Goal: Information Seeking & Learning: Learn about a topic

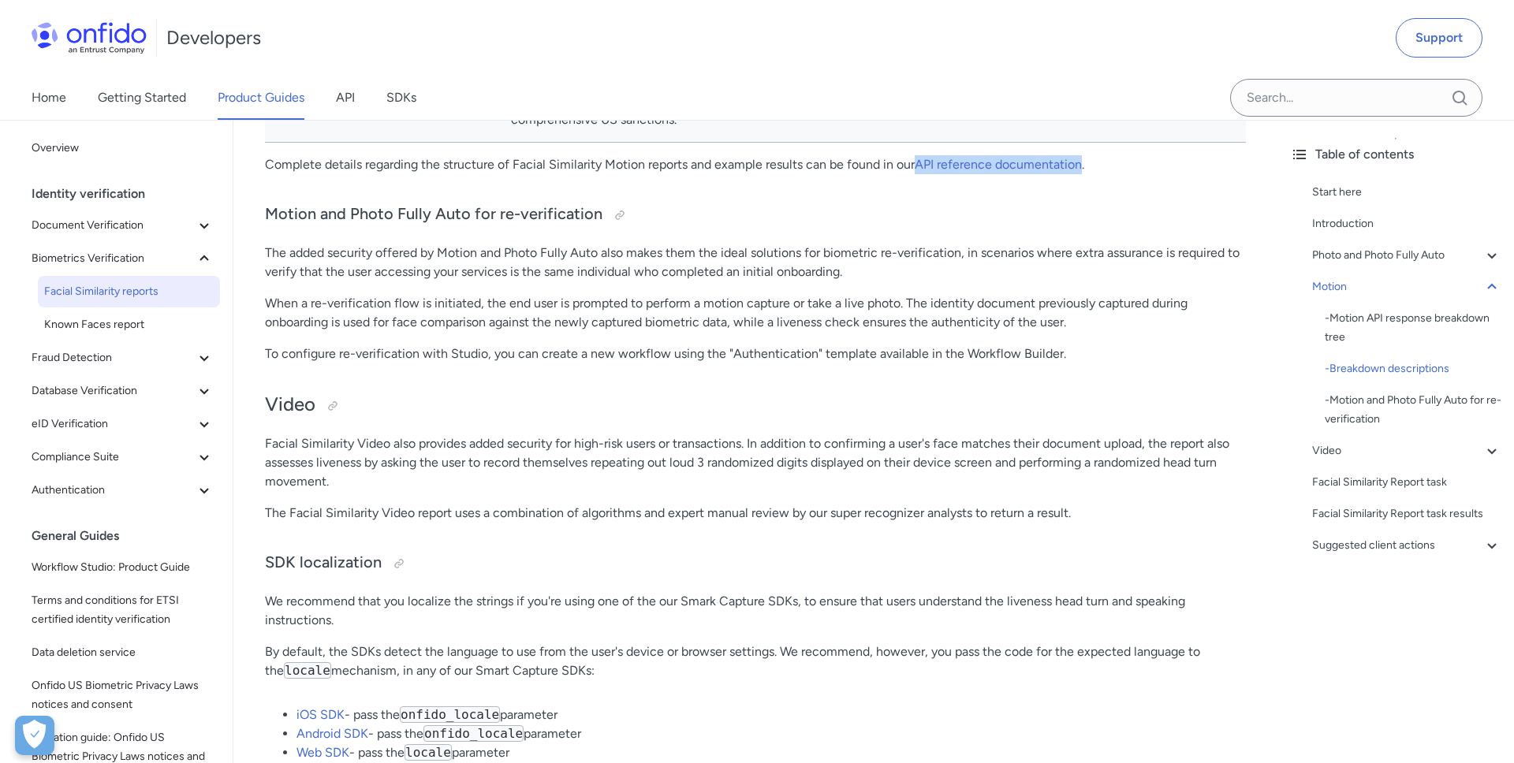
scroll to position [3647, 0]
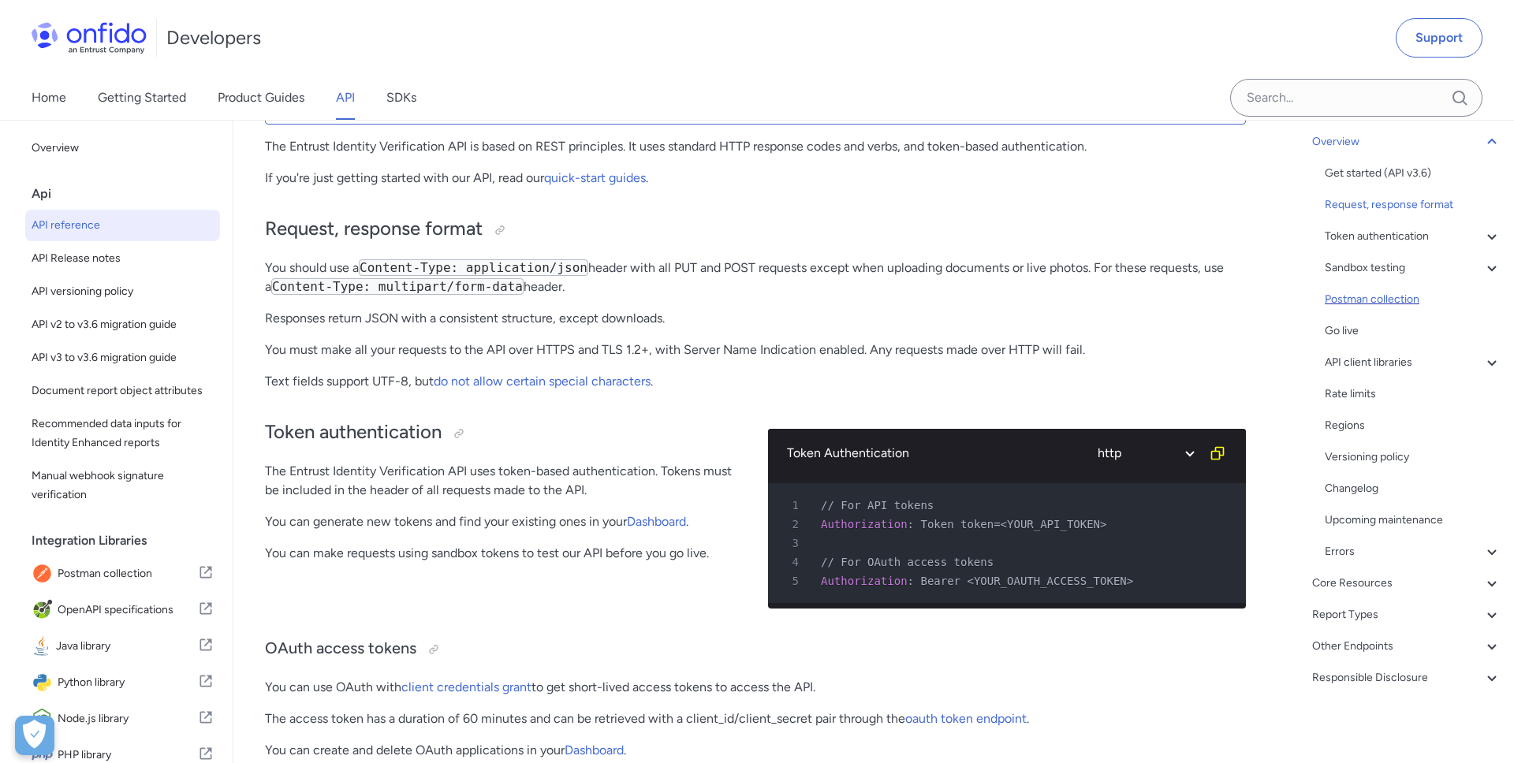
scroll to position [107, 0]
click at [1387, 640] on div "Other Endpoints" at bounding box center [1406, 646] width 189 height 19
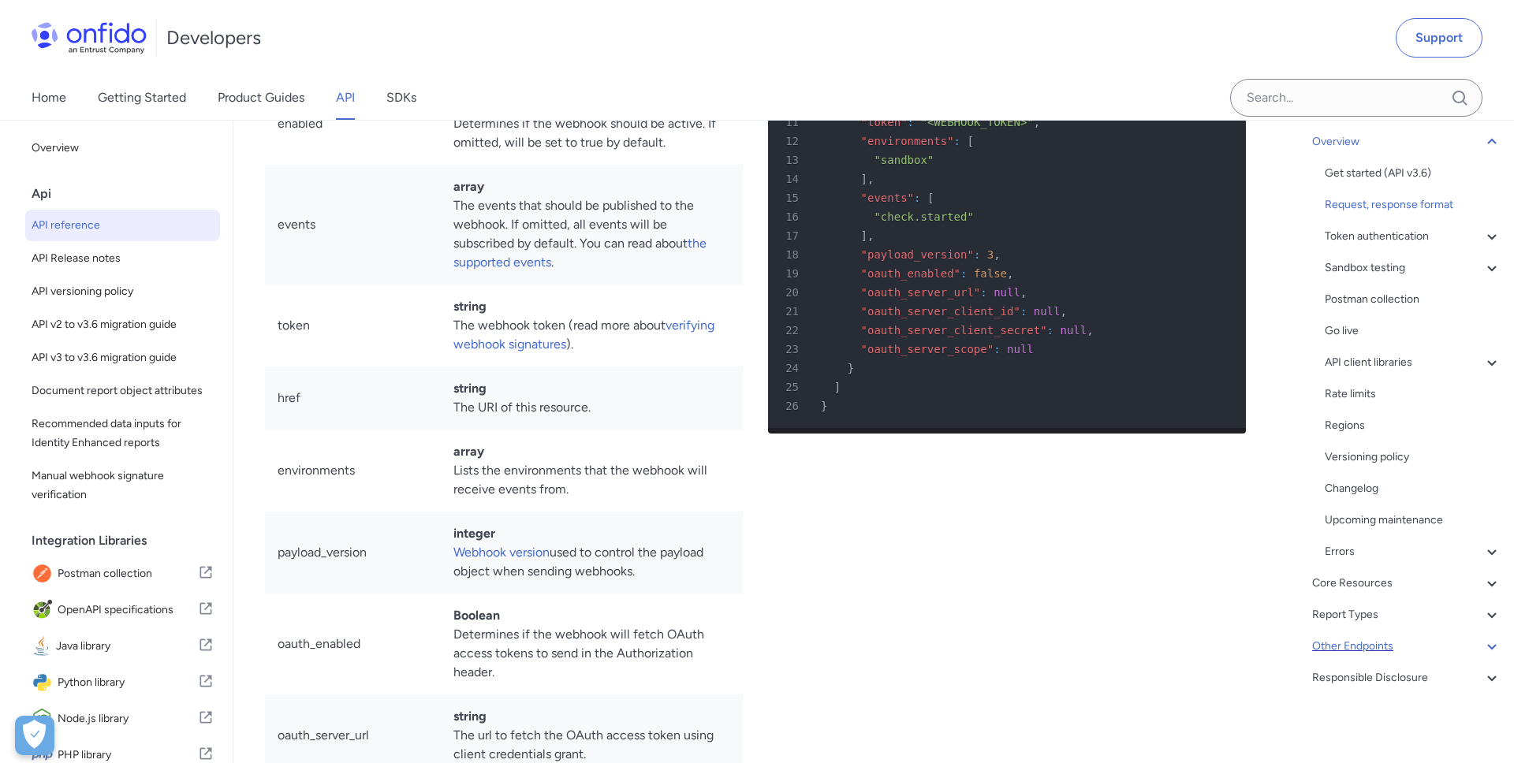
scroll to position [63, 0]
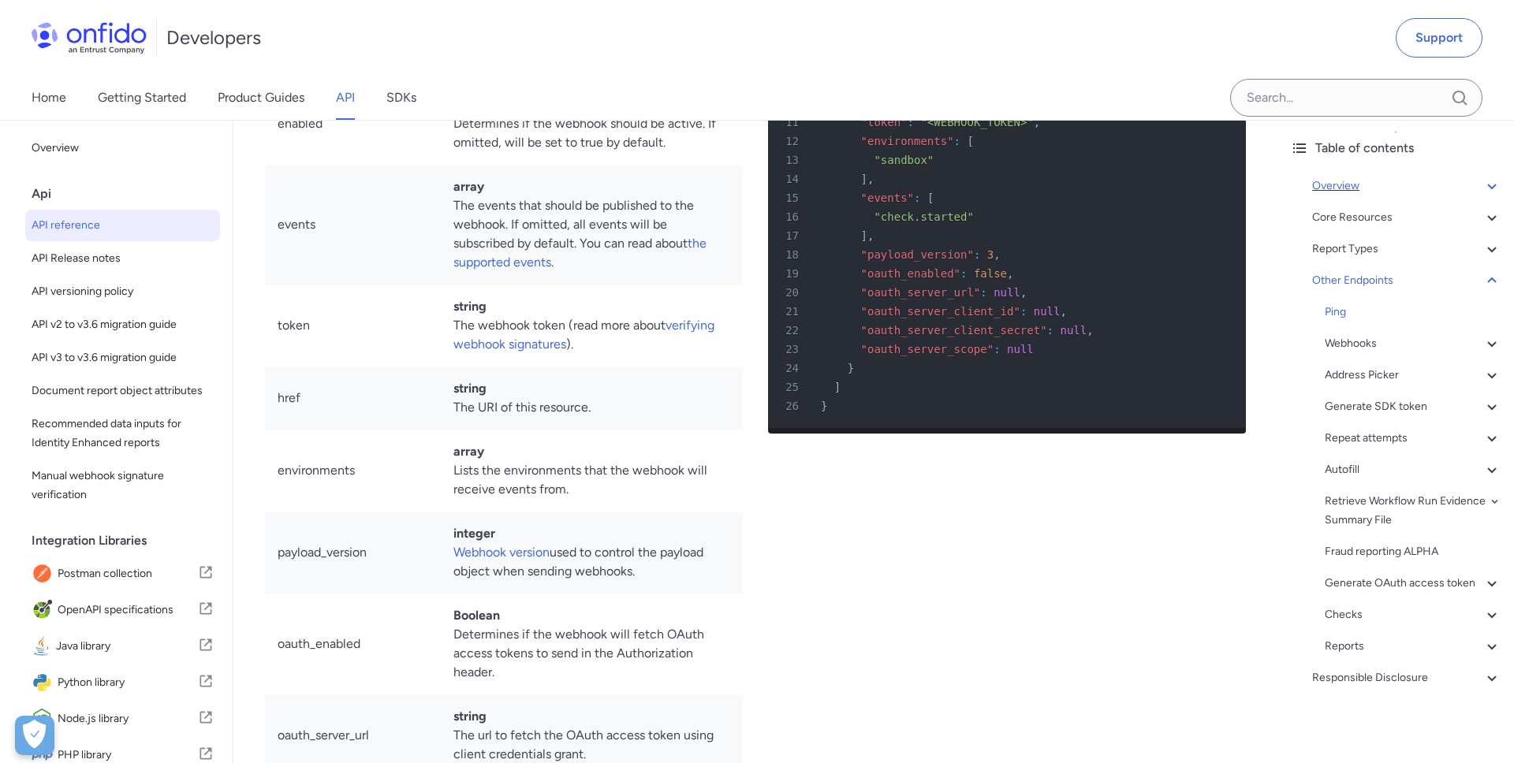
click at [1382, 177] on div "Overview" at bounding box center [1406, 186] width 189 height 19
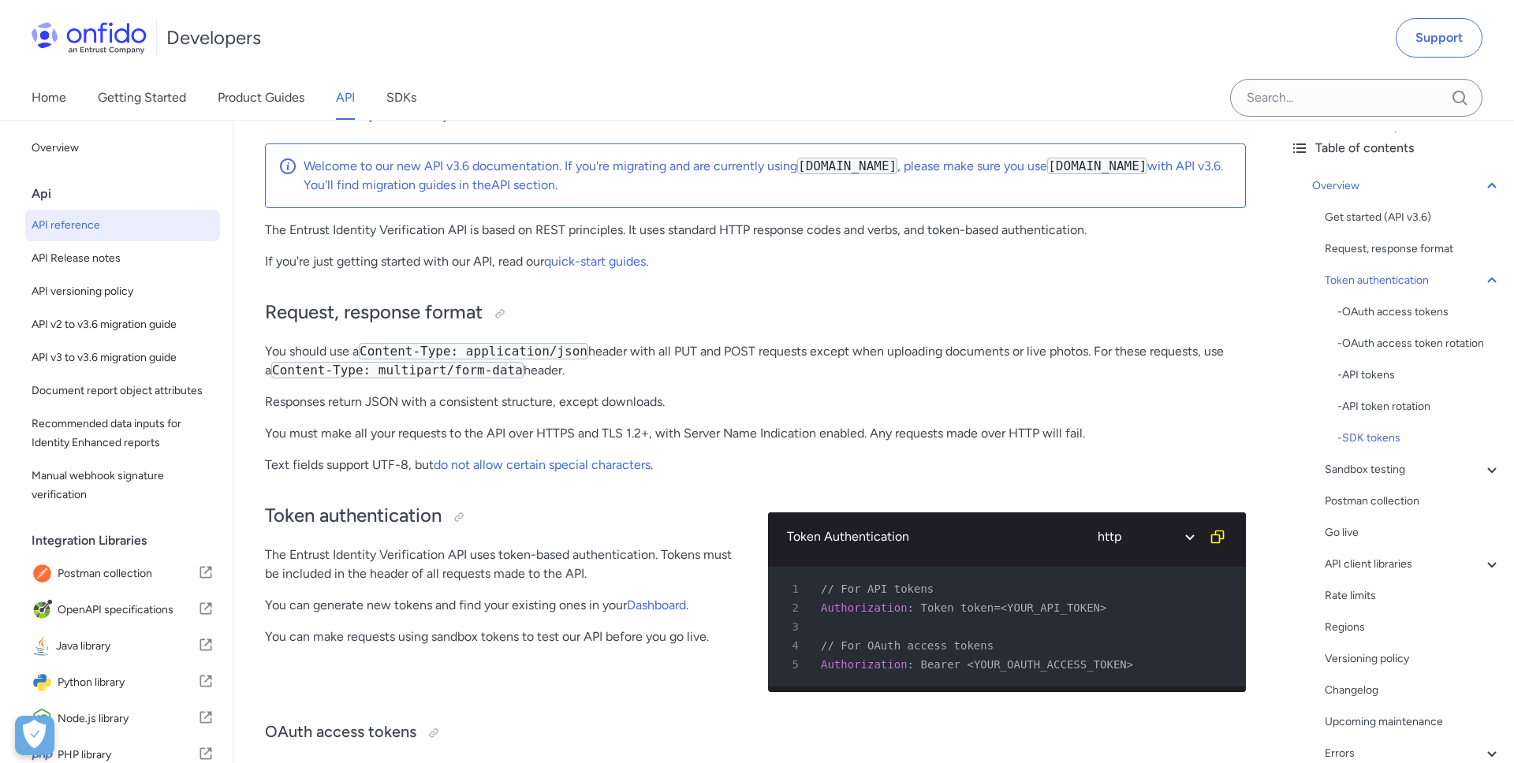
scroll to position [2957, 0]
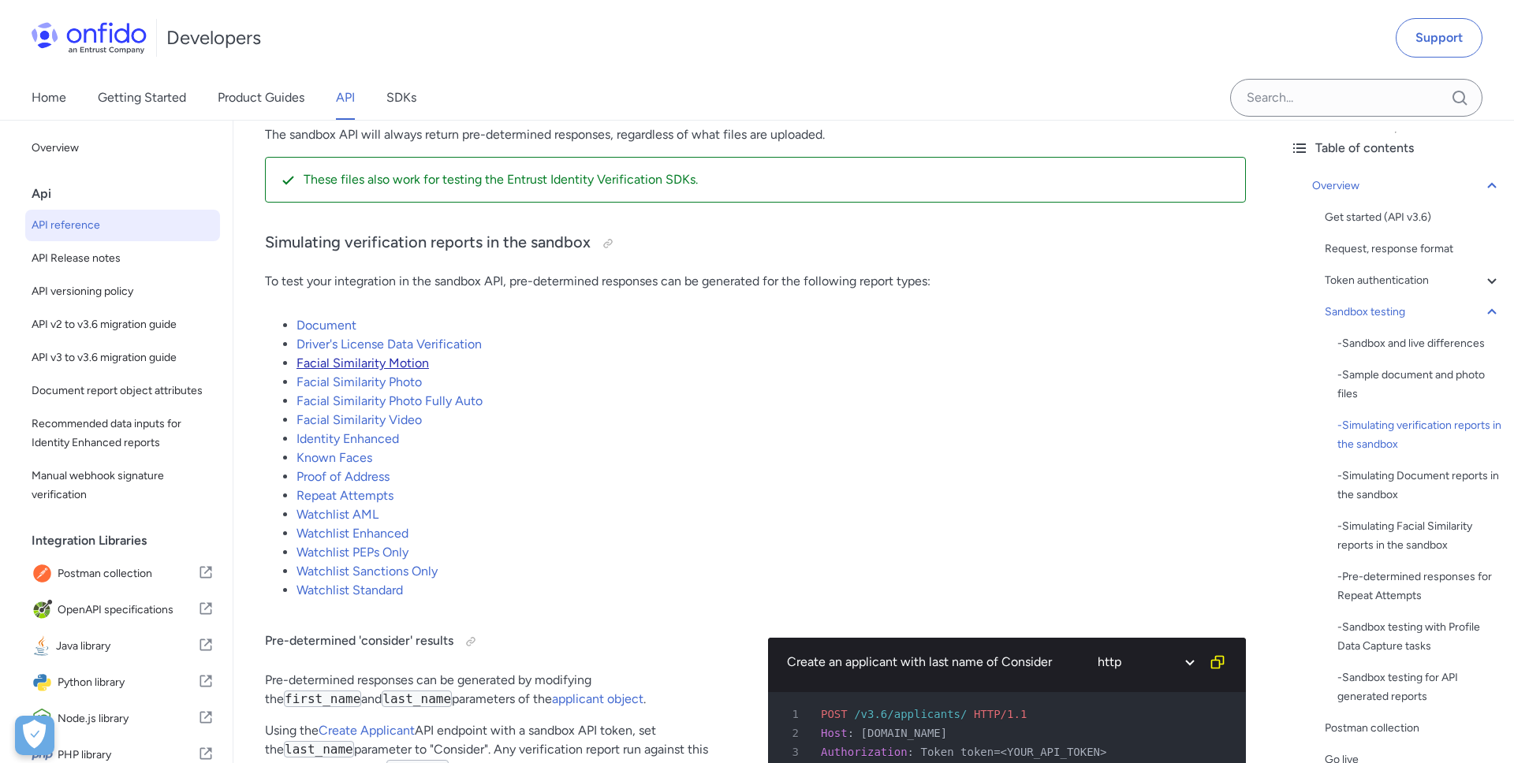
click at [394, 370] on link "Facial Similarity Motion" at bounding box center [362, 363] width 132 height 15
click at [404, 370] on link "Facial Similarity Motion" at bounding box center [362, 363] width 132 height 15
click at [367, 370] on link "Facial Similarity Motion" at bounding box center [362, 363] width 132 height 15
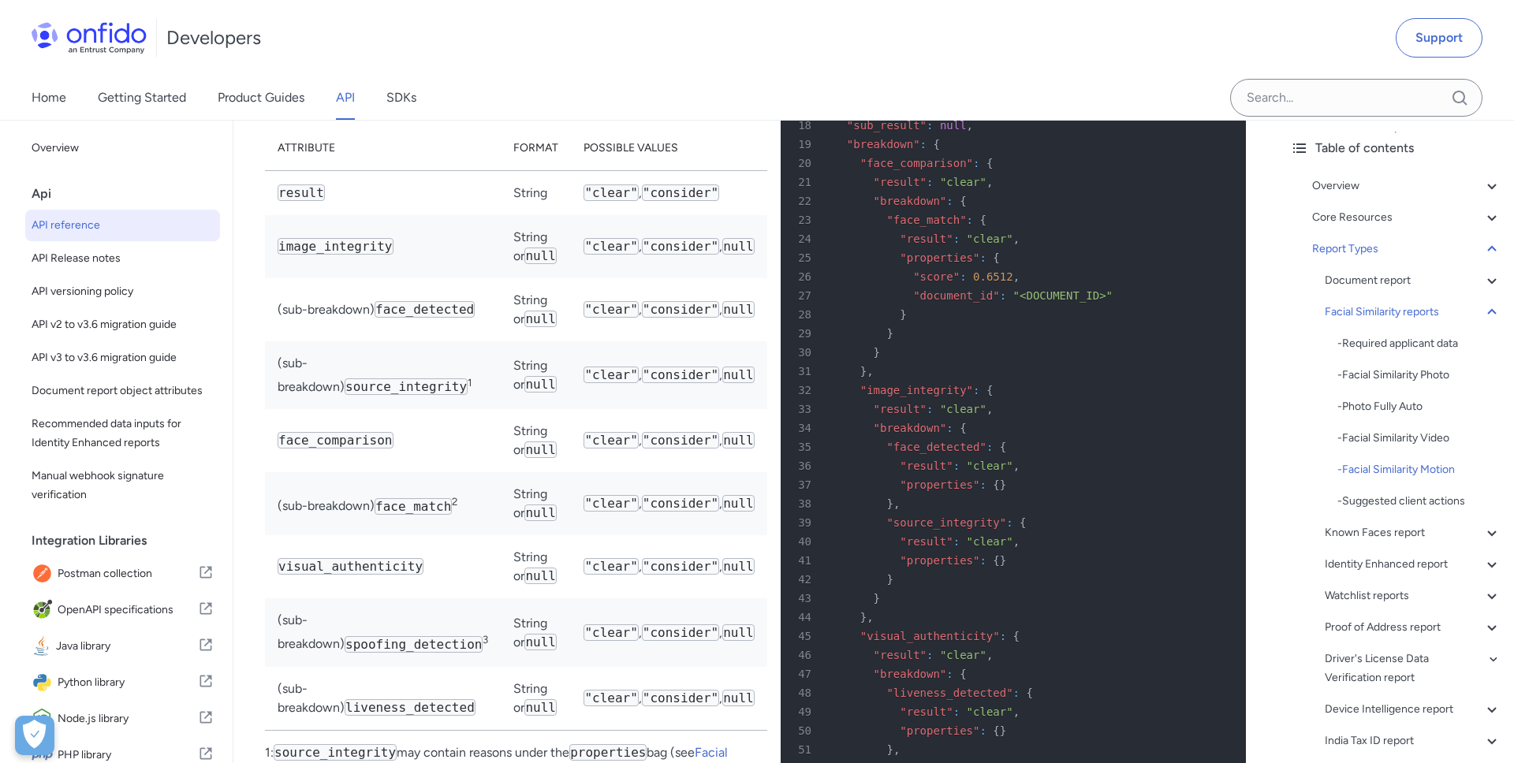
scroll to position [81618, 0]
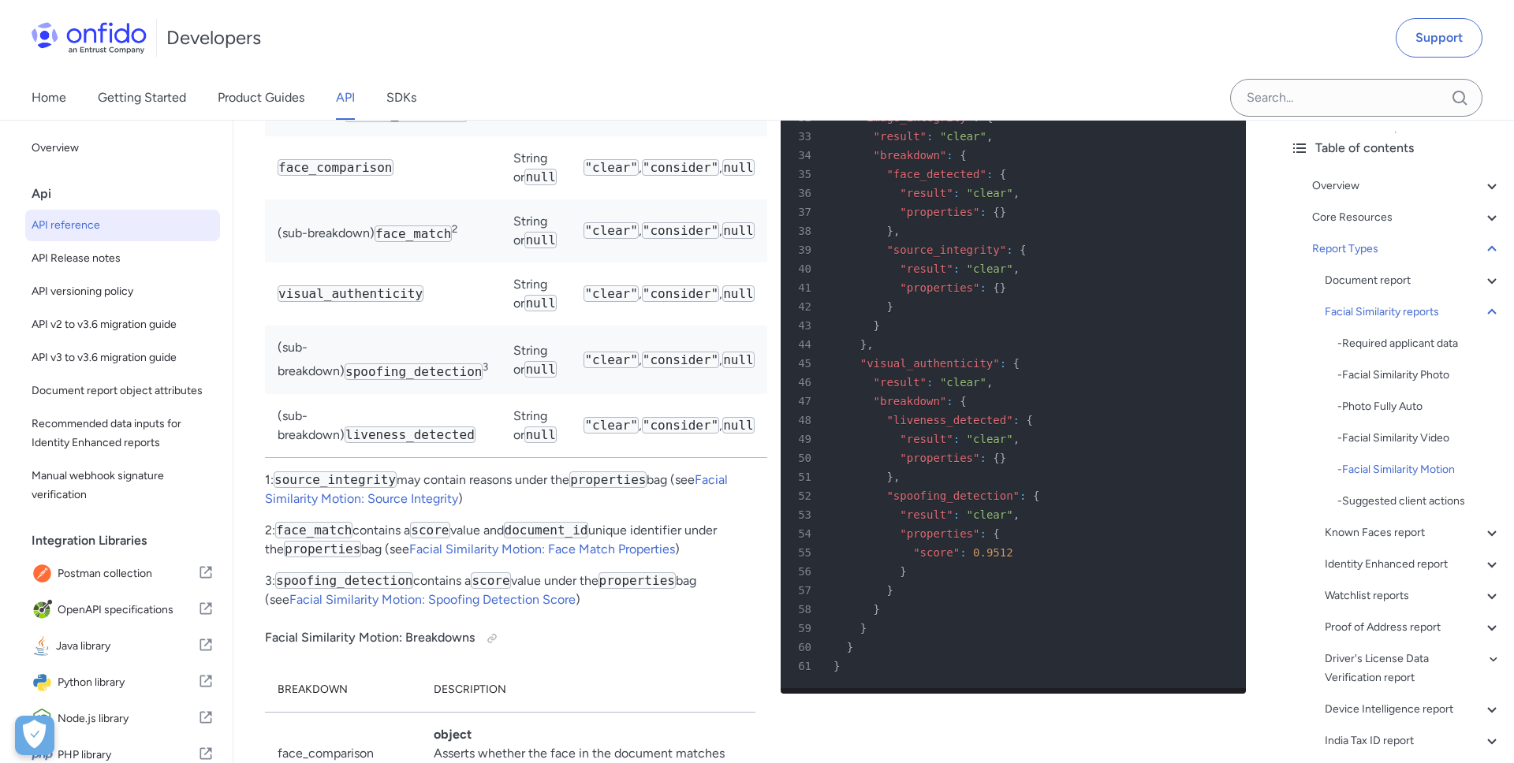
scroll to position [82056, 0]
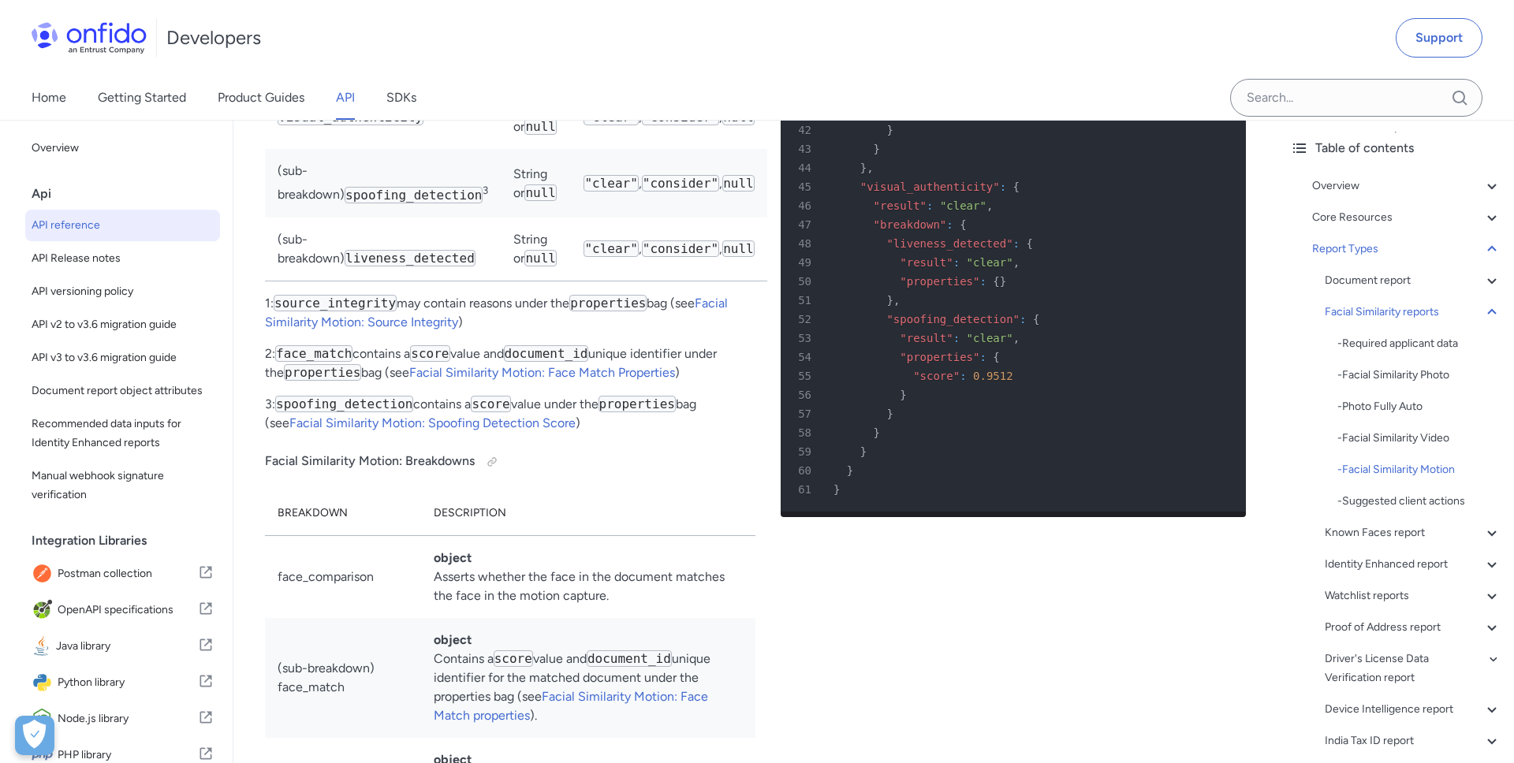
scroll to position [82239, 0]
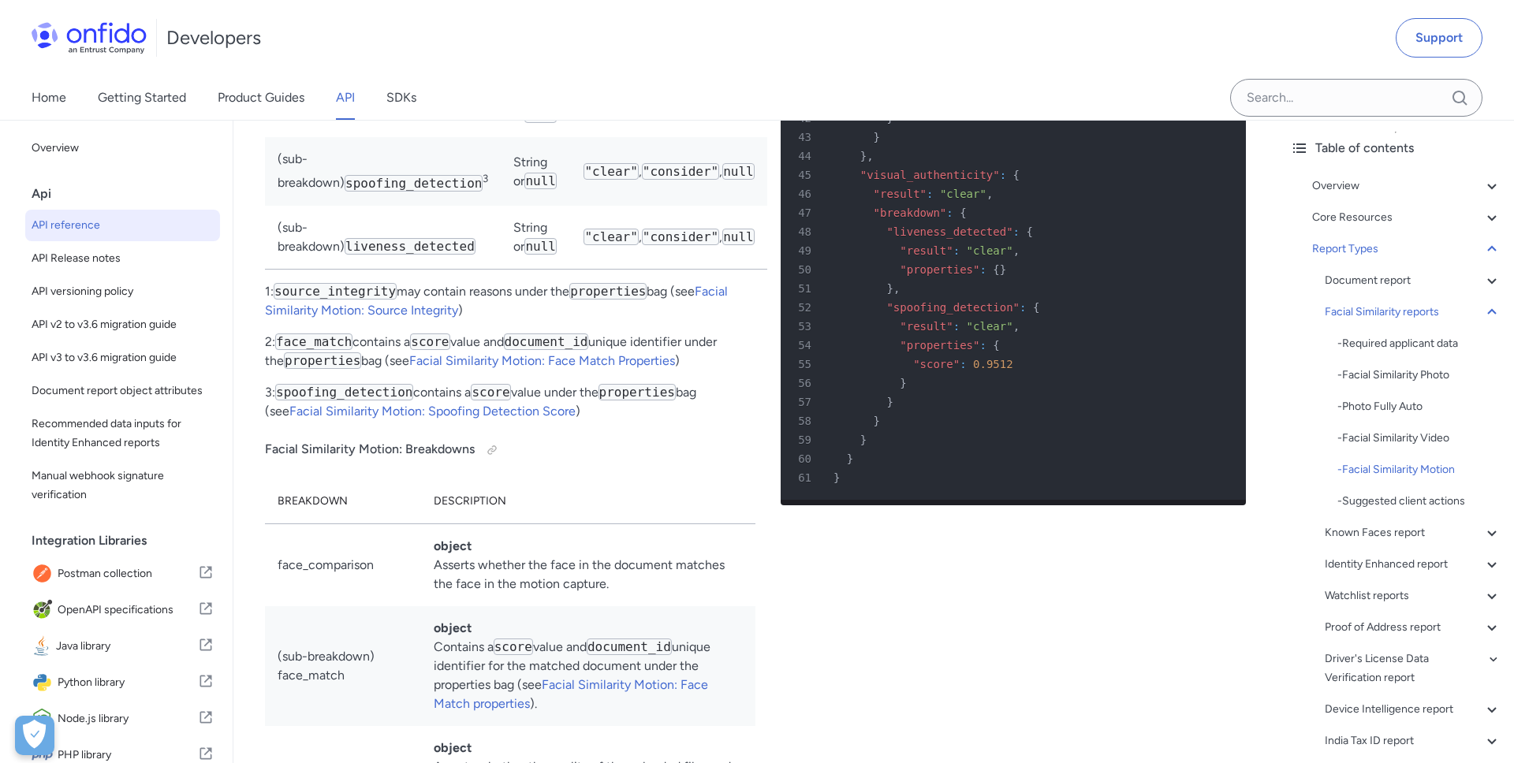
click at [916, 11] on span ""result"" at bounding box center [925, 4] width 53 height 13
click at [951, 52] on div "38 } ," at bounding box center [1005, 42] width 437 height 19
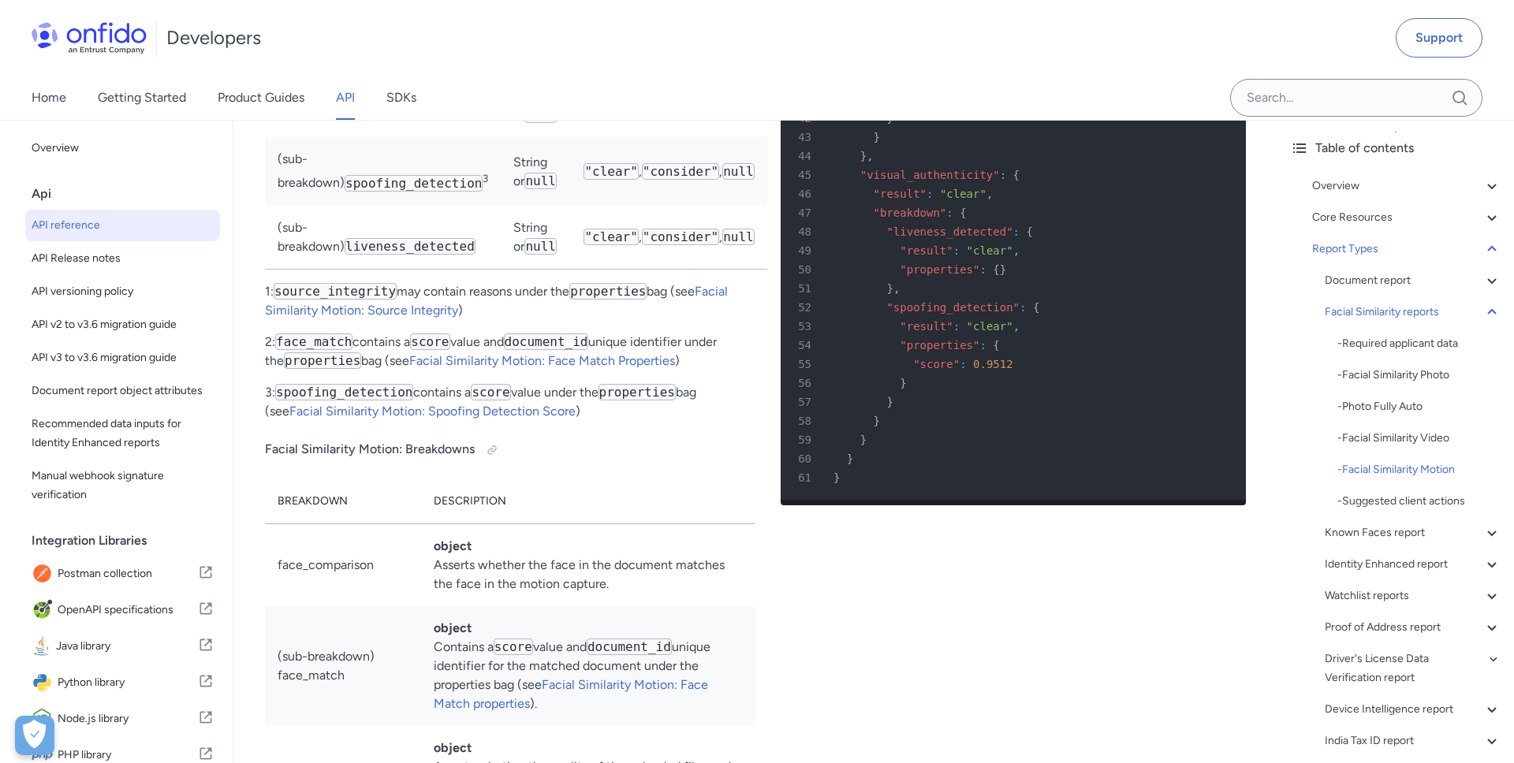
copy span "face_detected"
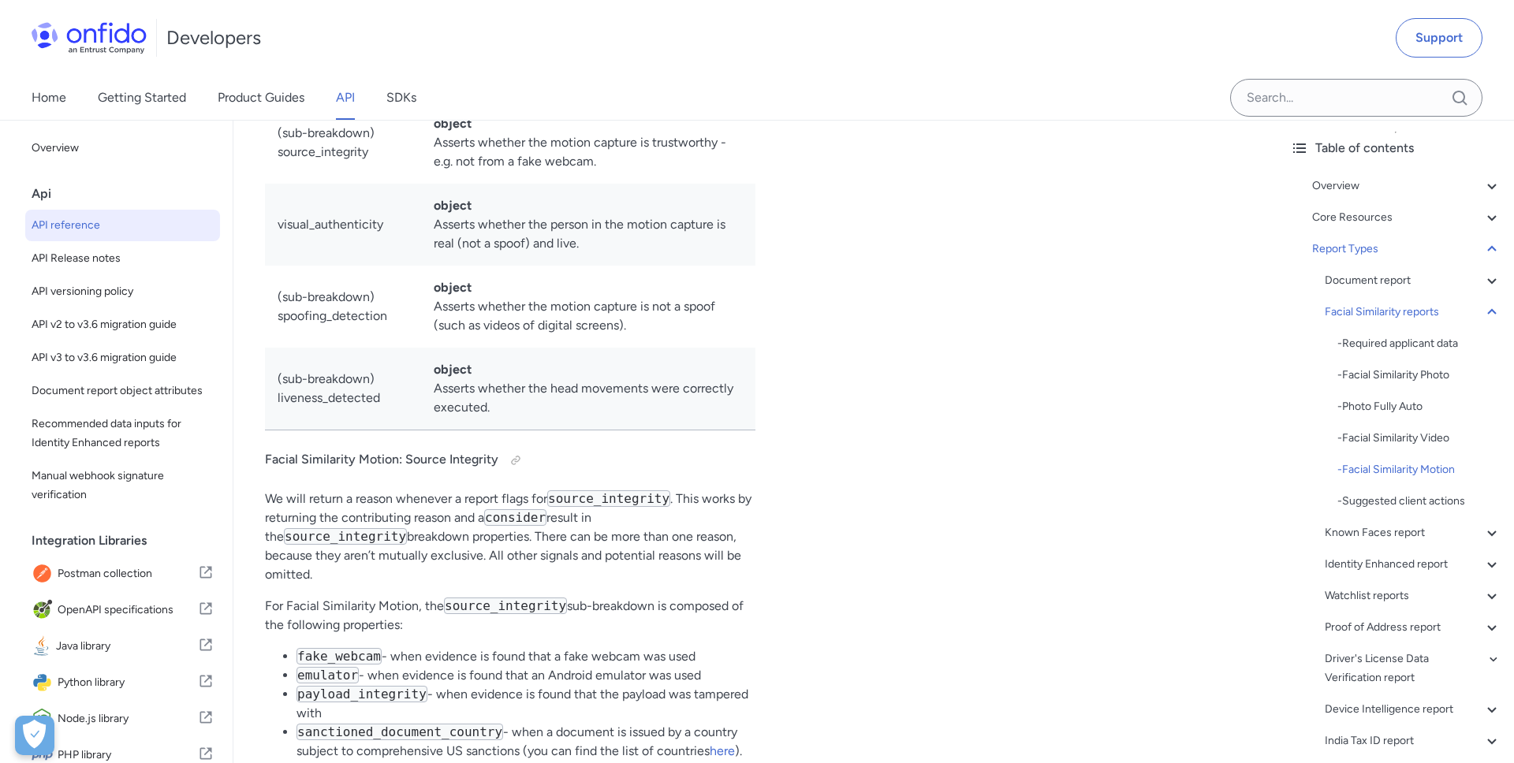
scroll to position [83066, 0]
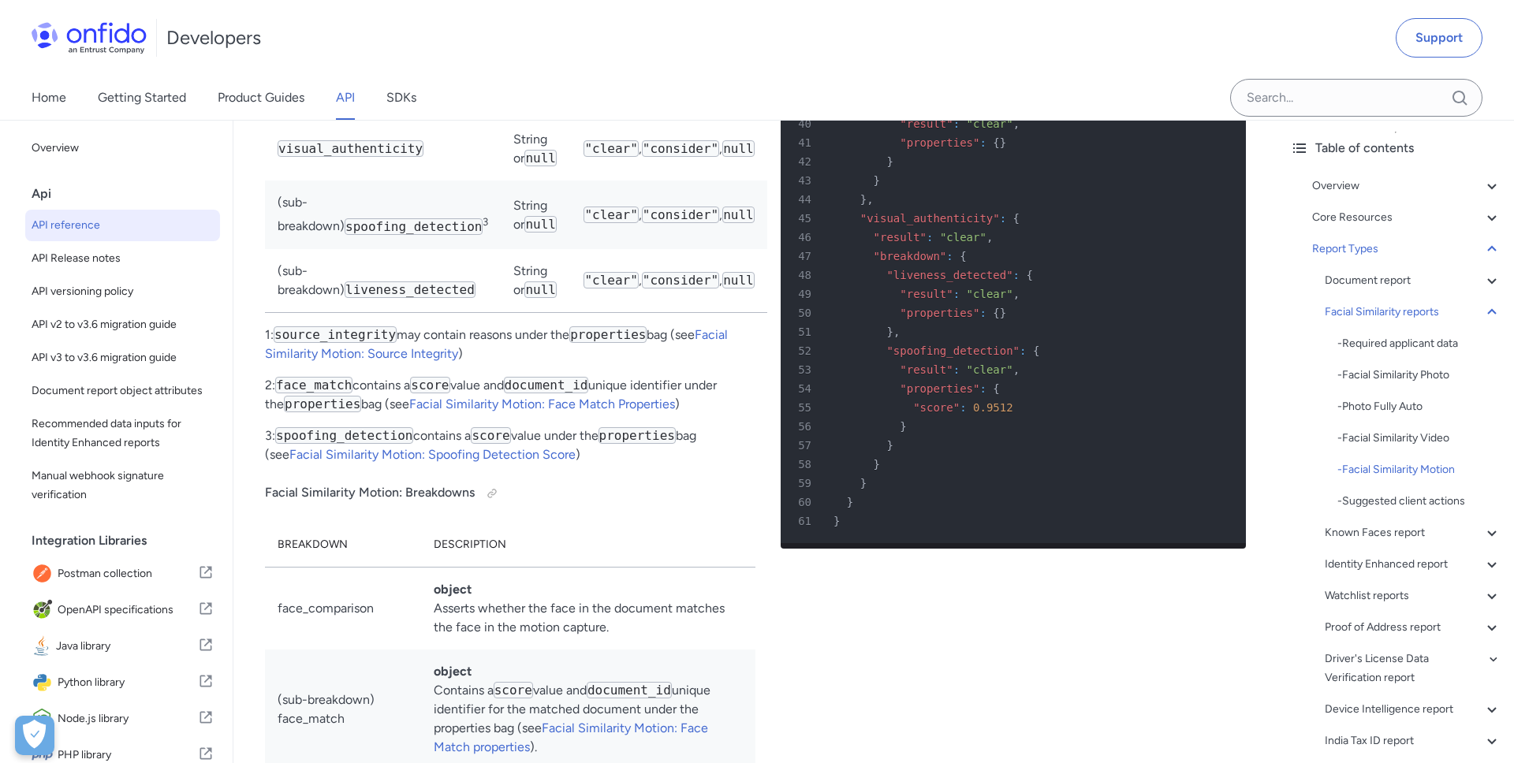
scroll to position [82186, 0]
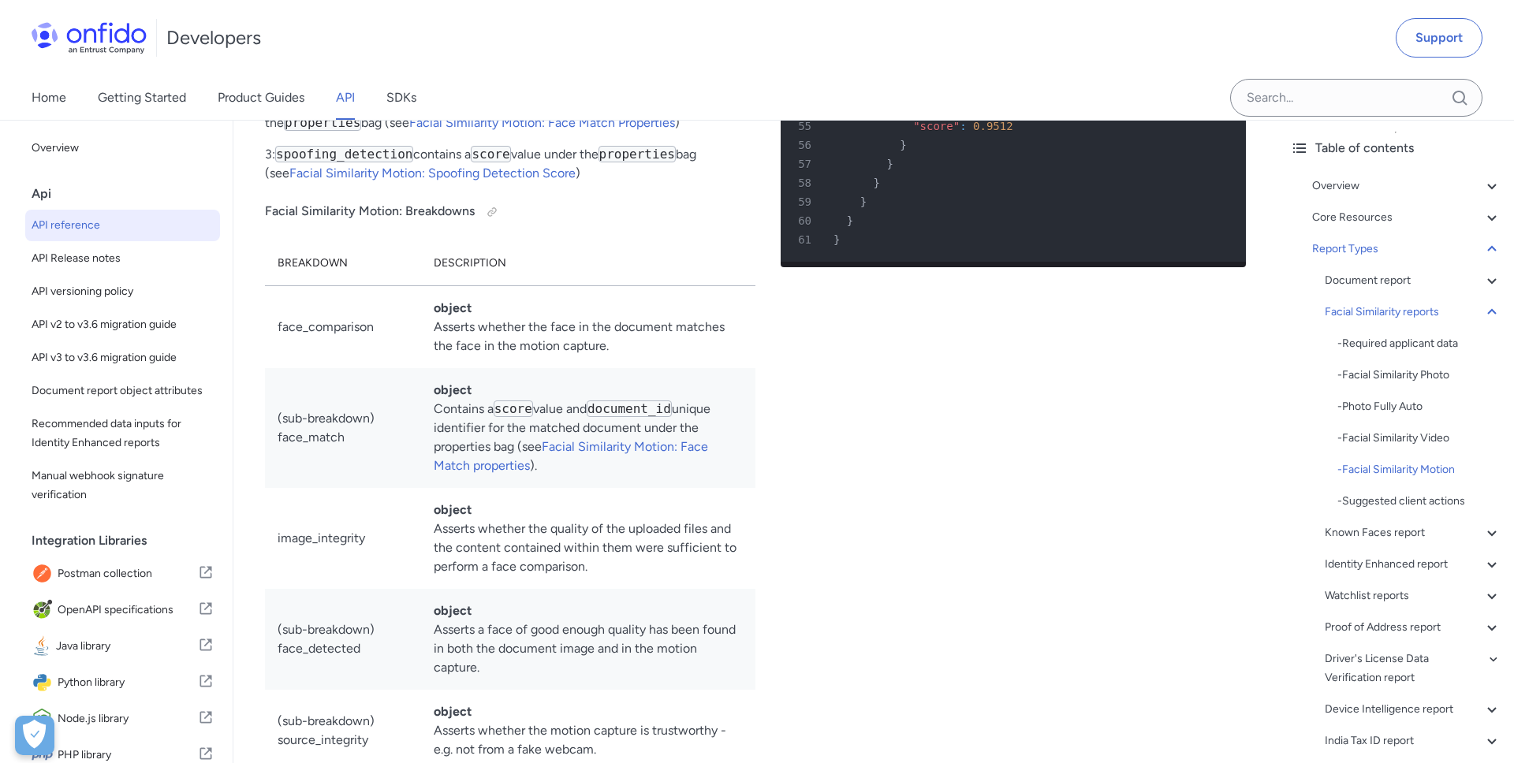
scroll to position [82478, 0]
copy span "visual_authenticity"
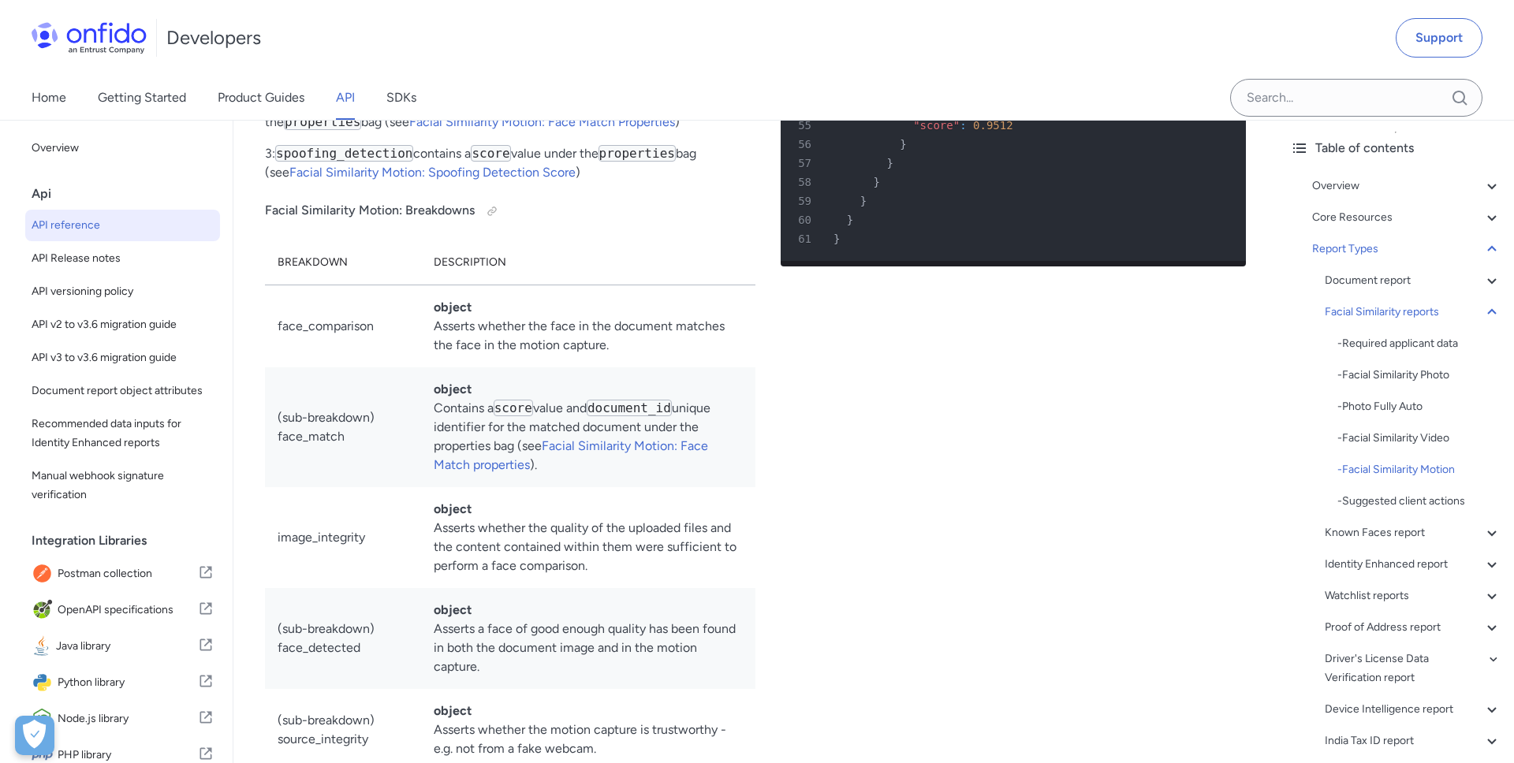
copy span "liveness_detected"
click at [955, 75] on span ""spoofing_detection"" at bounding box center [952, 68] width 133 height 13
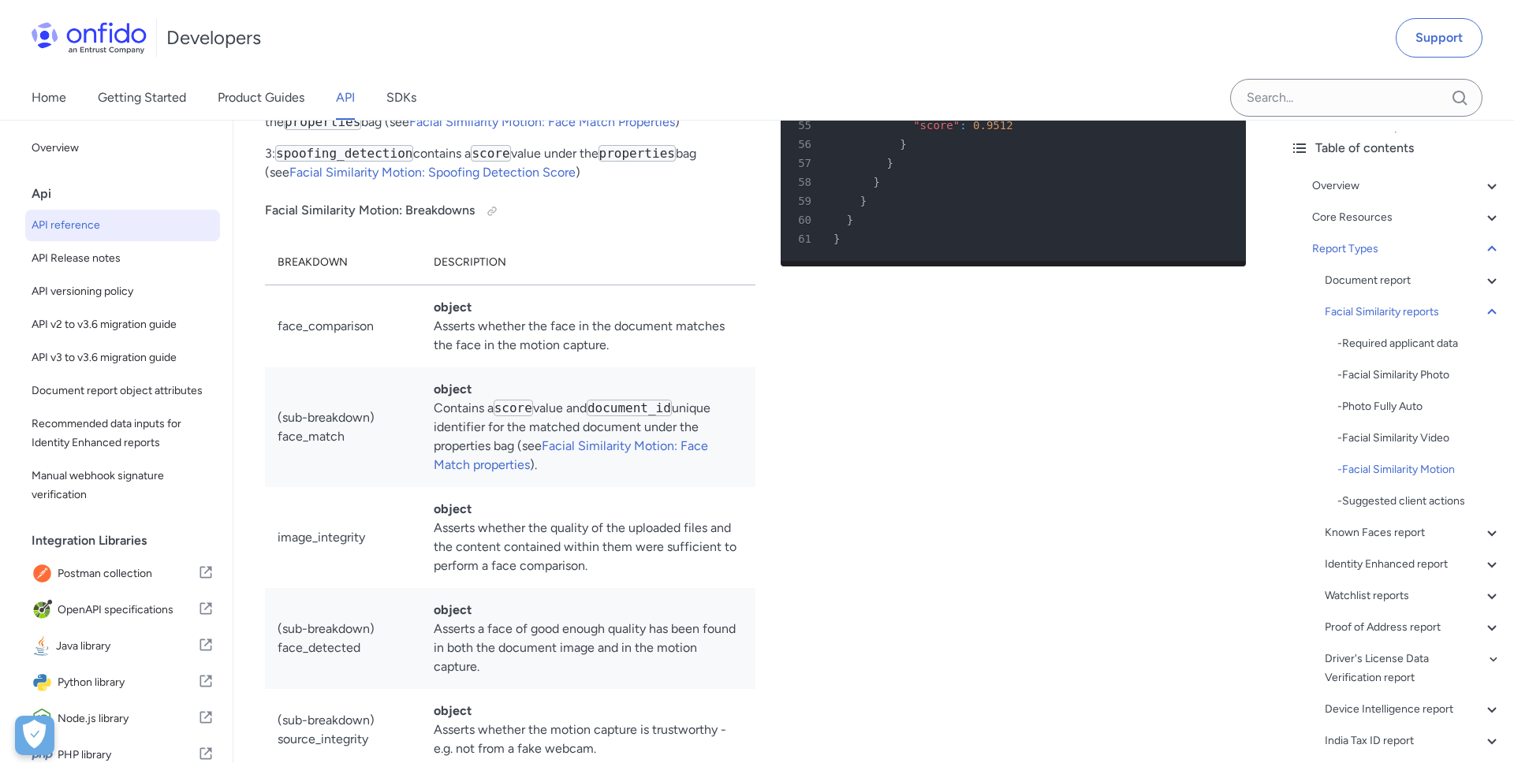
click at [955, 75] on span ""spoofing_detection"" at bounding box center [952, 68] width 133 height 13
copy span "spoofing_detection"
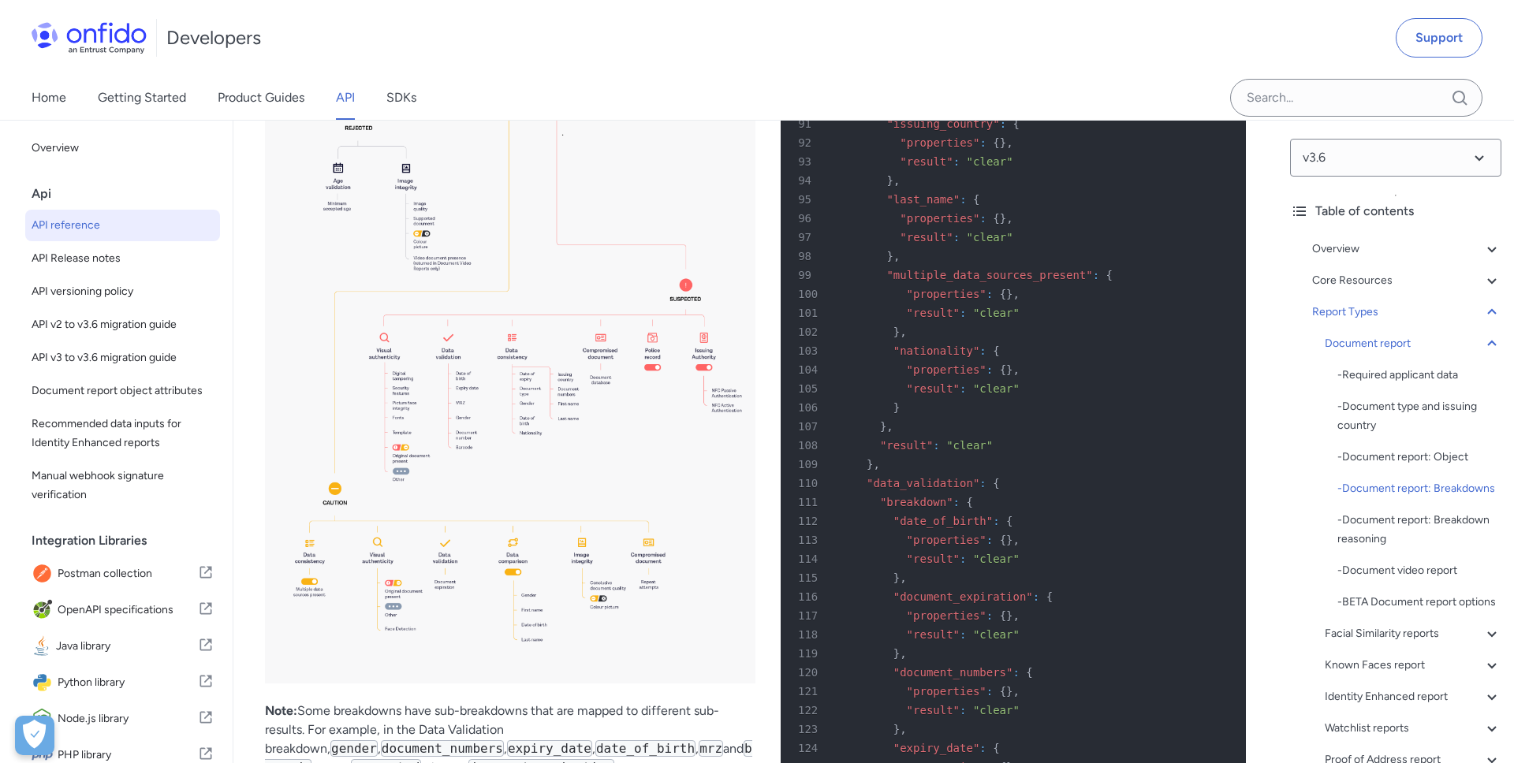
scroll to position [58646, 0]
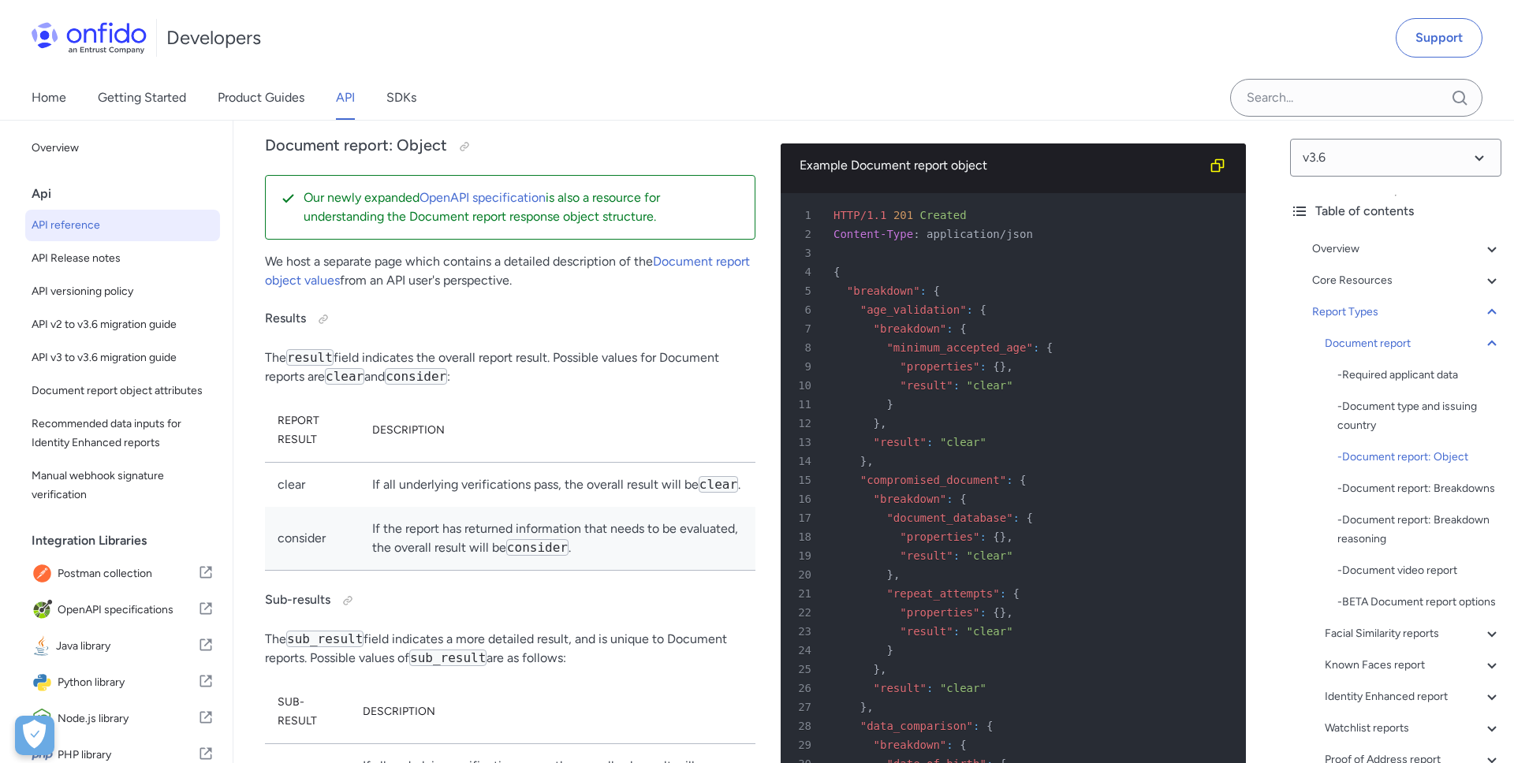
scroll to position [56833, 0]
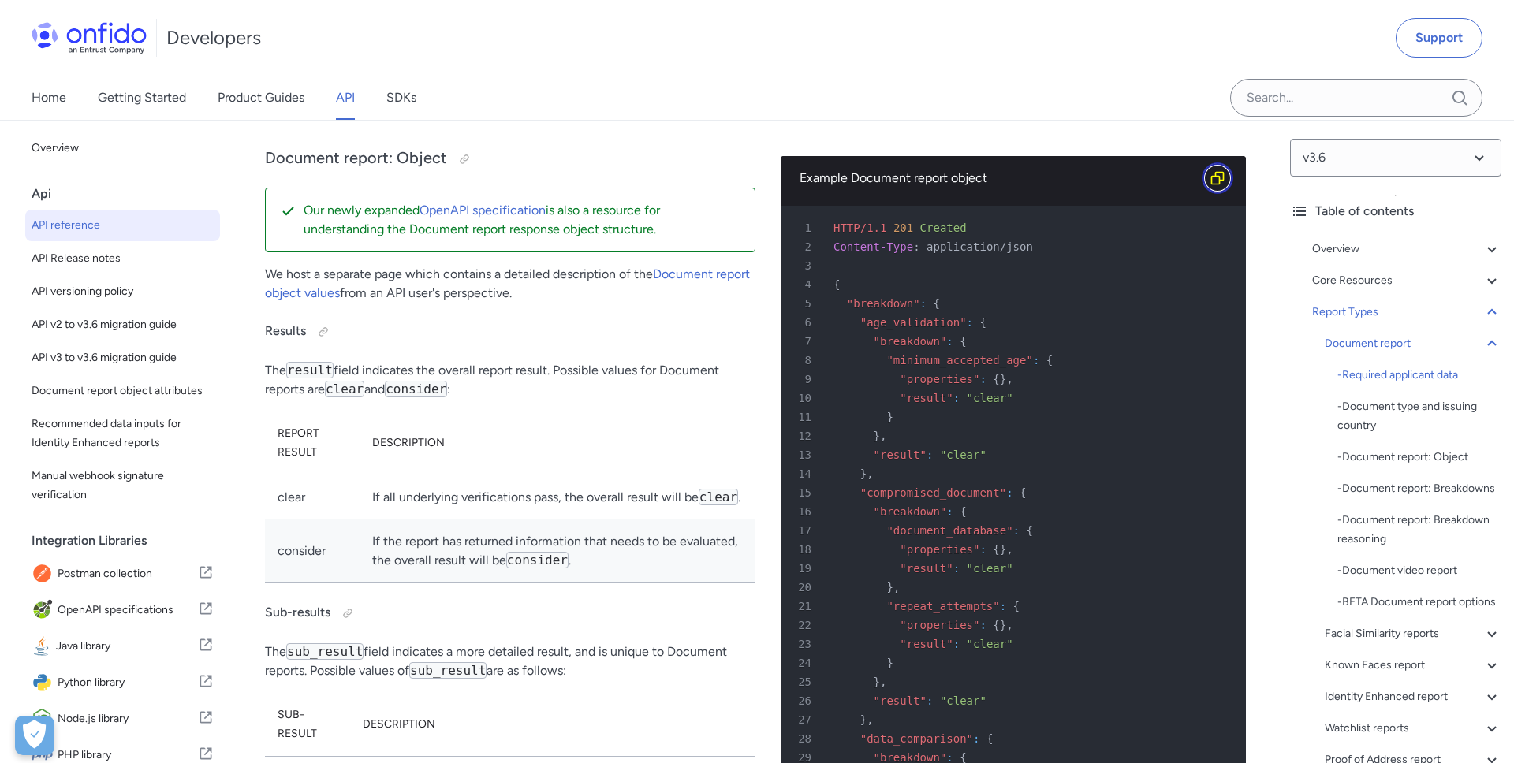
click at [1218, 186] on icon "Copy code snippet button" at bounding box center [1217, 178] width 16 height 16
click at [1218, 182] on icon "Copy code snippet button" at bounding box center [1216, 178] width 9 height 7
click at [895, 188] on div "Example Document report object" at bounding box center [1000, 178] width 402 height 19
click at [891, 188] on div "Example Document report object" at bounding box center [1000, 178] width 402 height 19
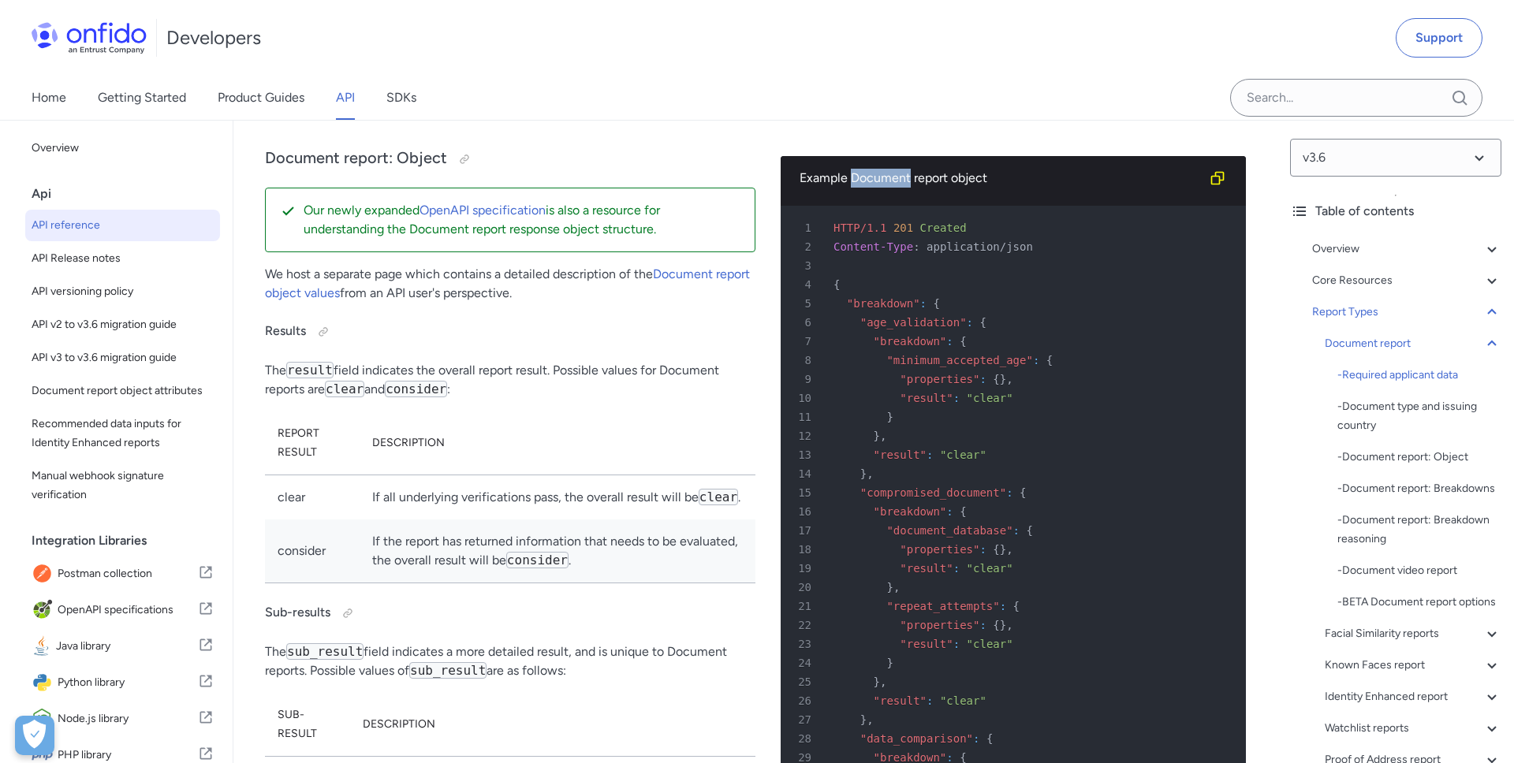
click at [891, 188] on div "Example Document report object" at bounding box center [1000, 178] width 402 height 19
copy div "Example Document report object"
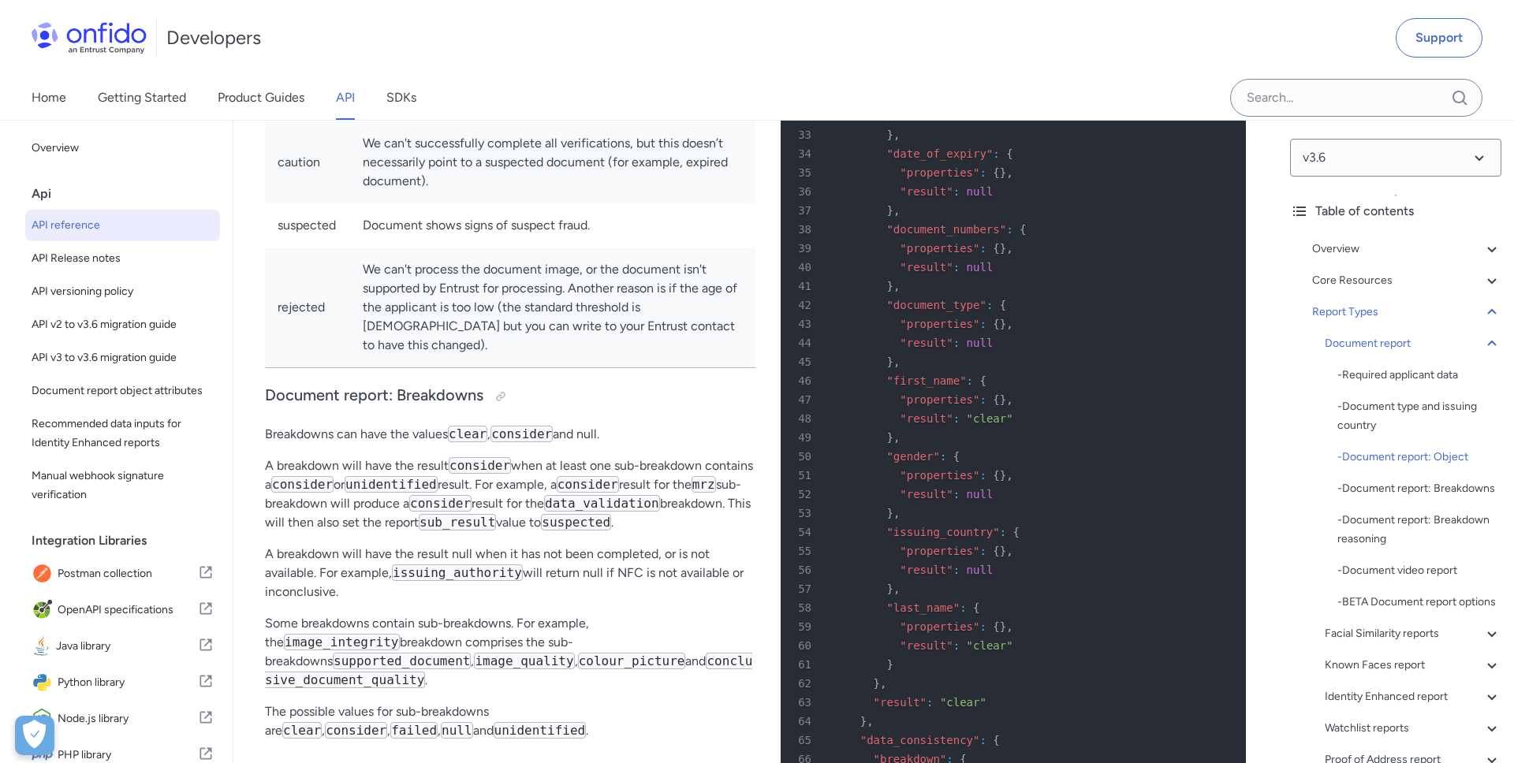
scroll to position [57533, 0]
click at [917, 233] on span ""document_numbers"" at bounding box center [946, 227] width 120 height 13
copy span "document_numbers"
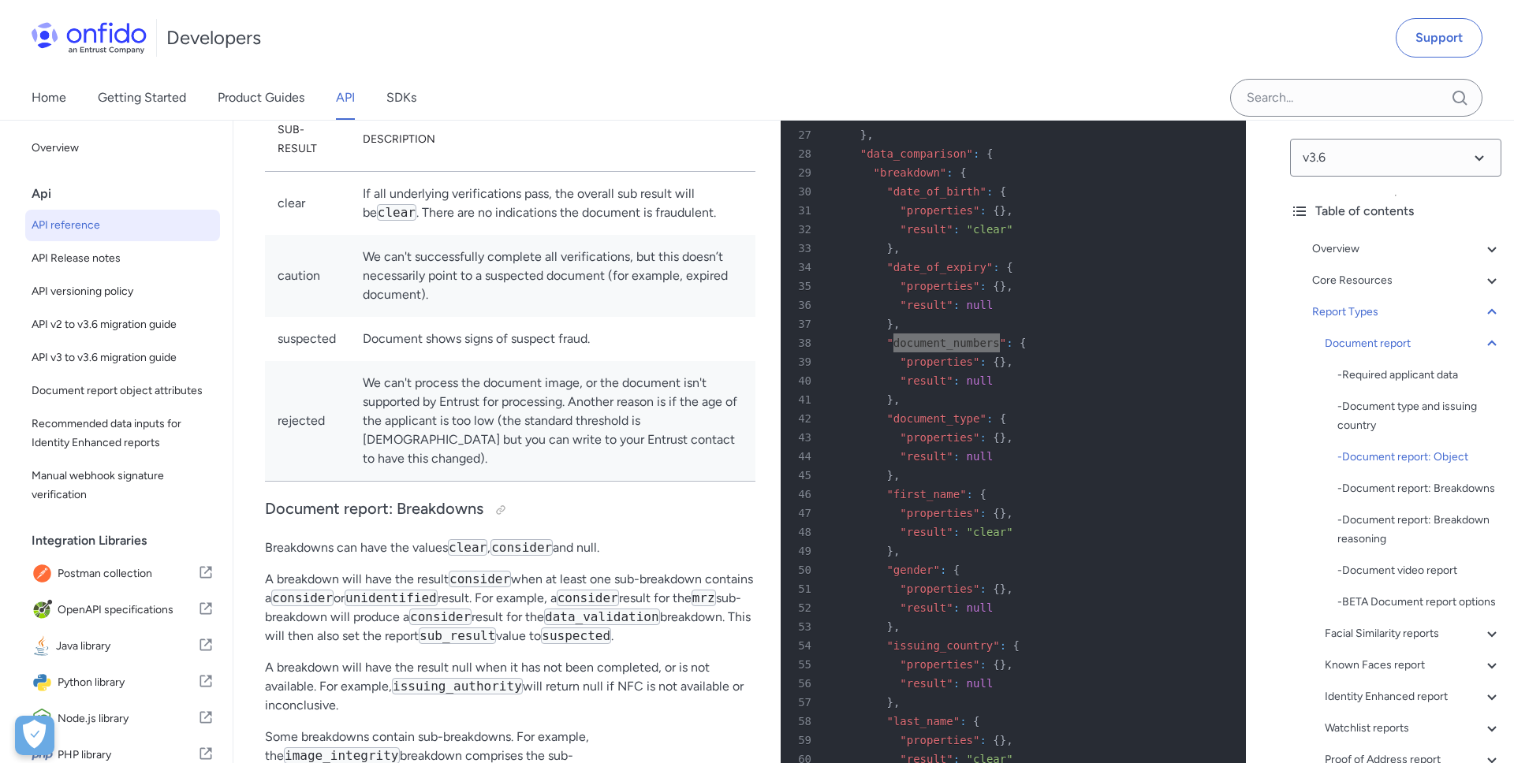
scroll to position [57422, 0]
click at [285, 231] on td "clear" at bounding box center [307, 199] width 85 height 64
copy td "clear"
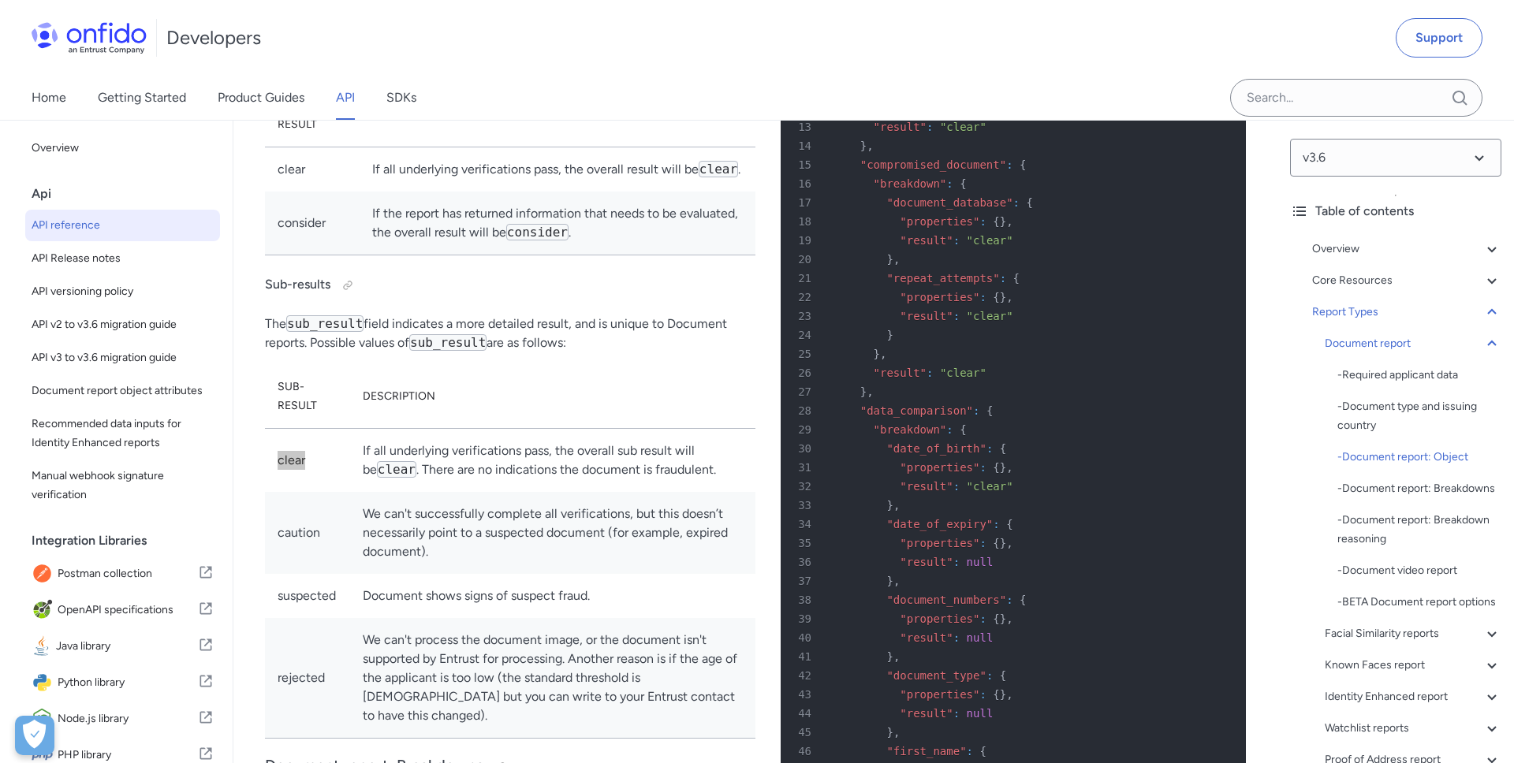
scroll to position [57245, 0]
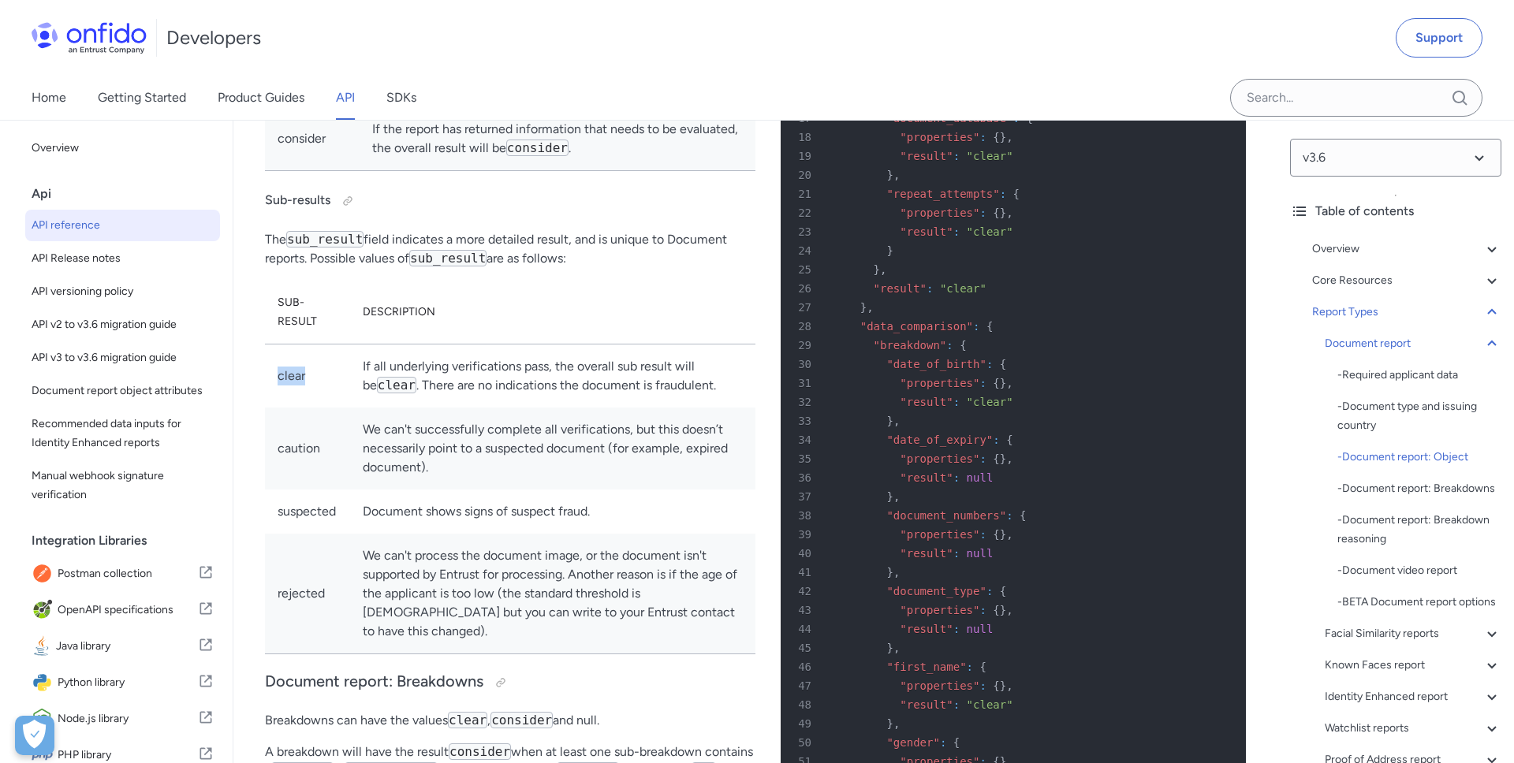
copy span "age_validation"
click at [931, 87] on span ""compromised_document"" at bounding box center [933, 80] width 146 height 13
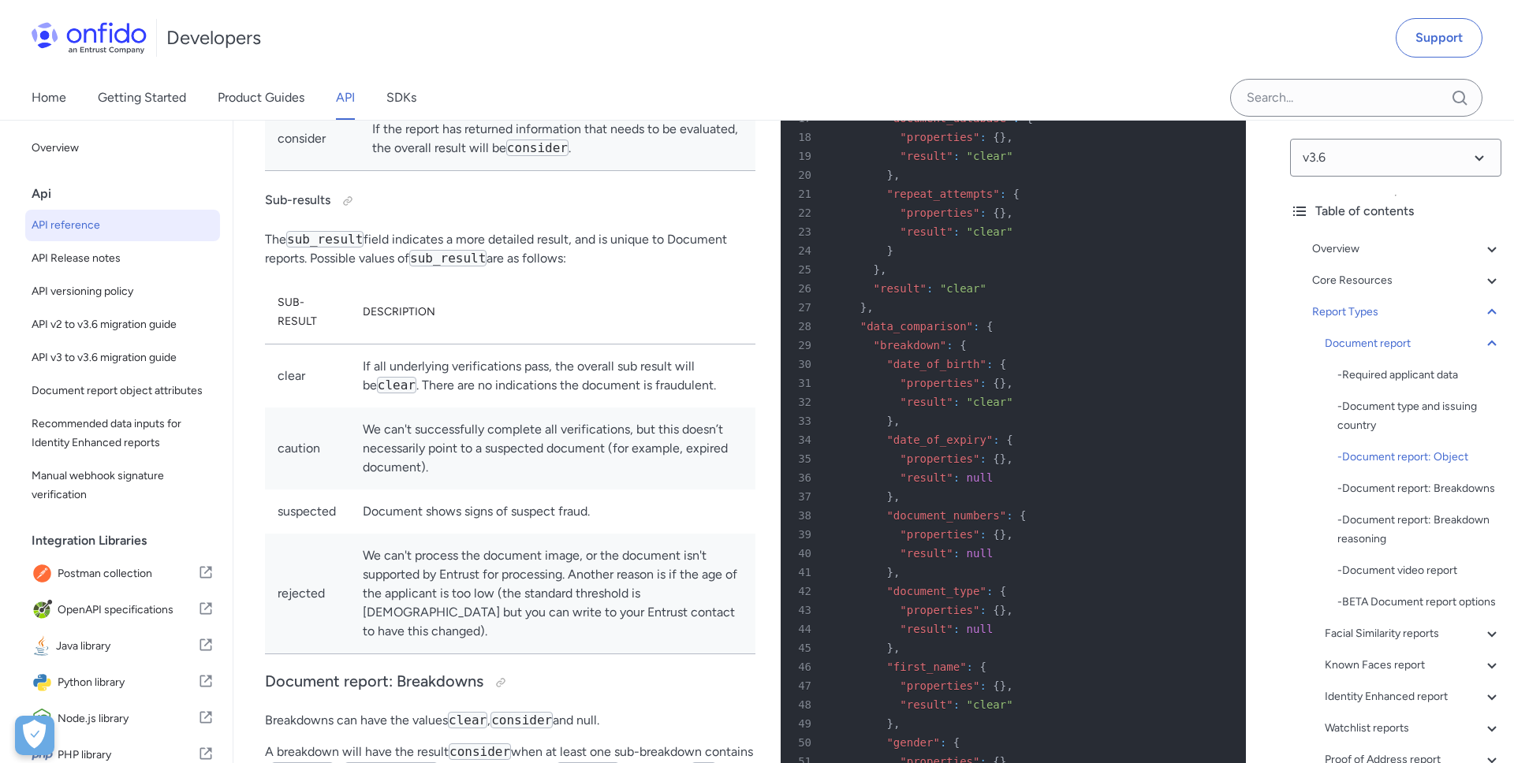
copy span "compromised_document"
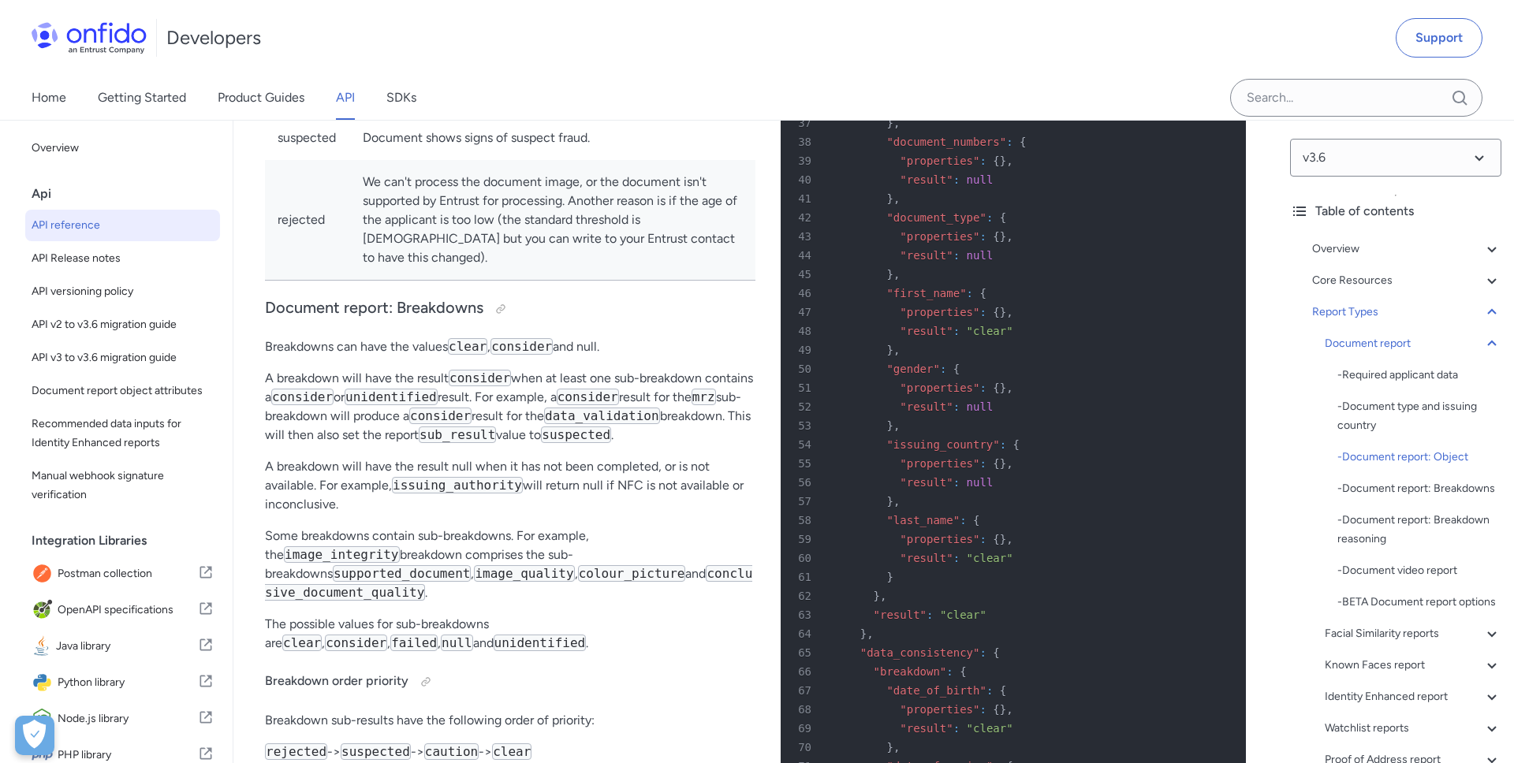
scroll to position [57446, 0]
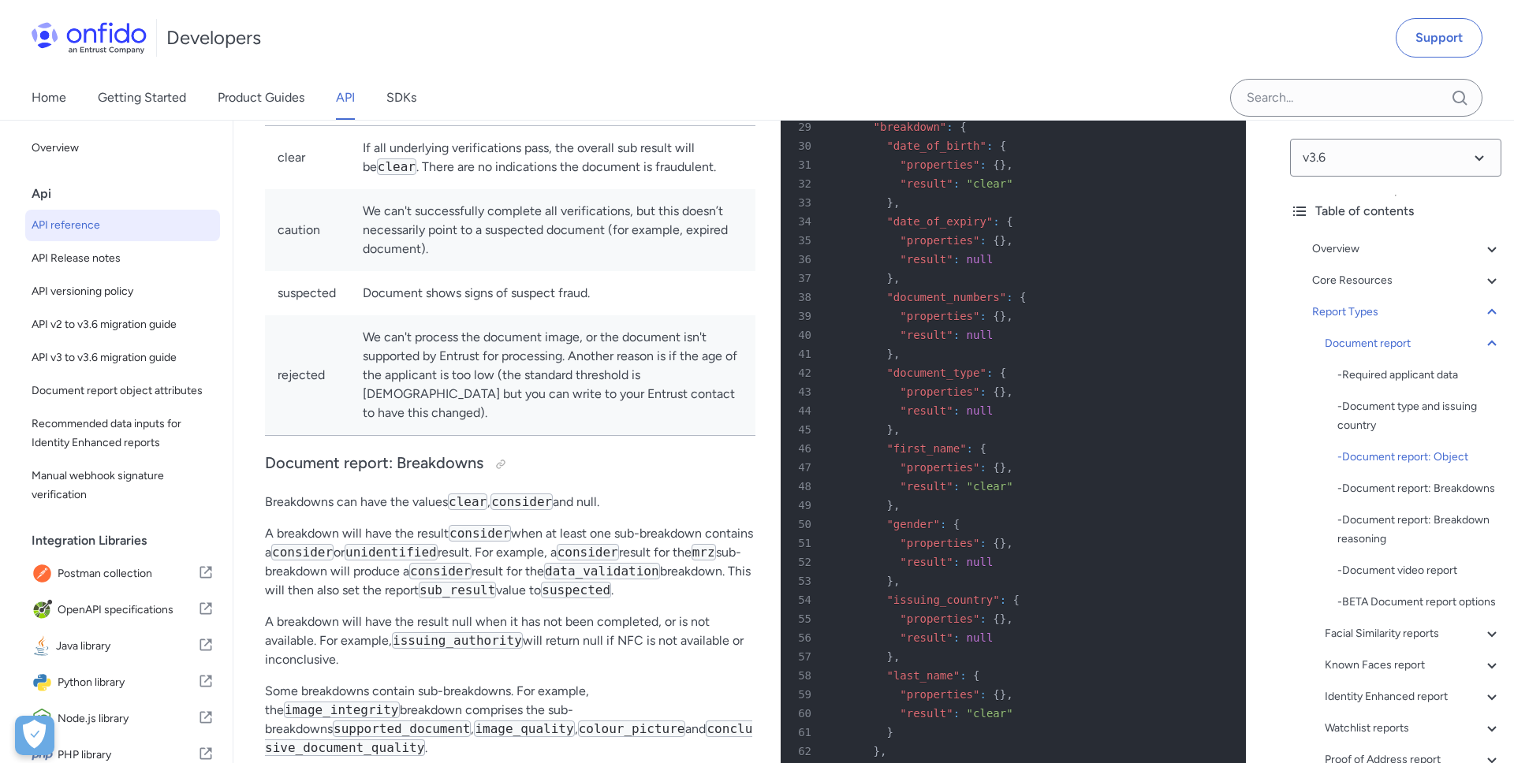
scroll to position [57455, 0]
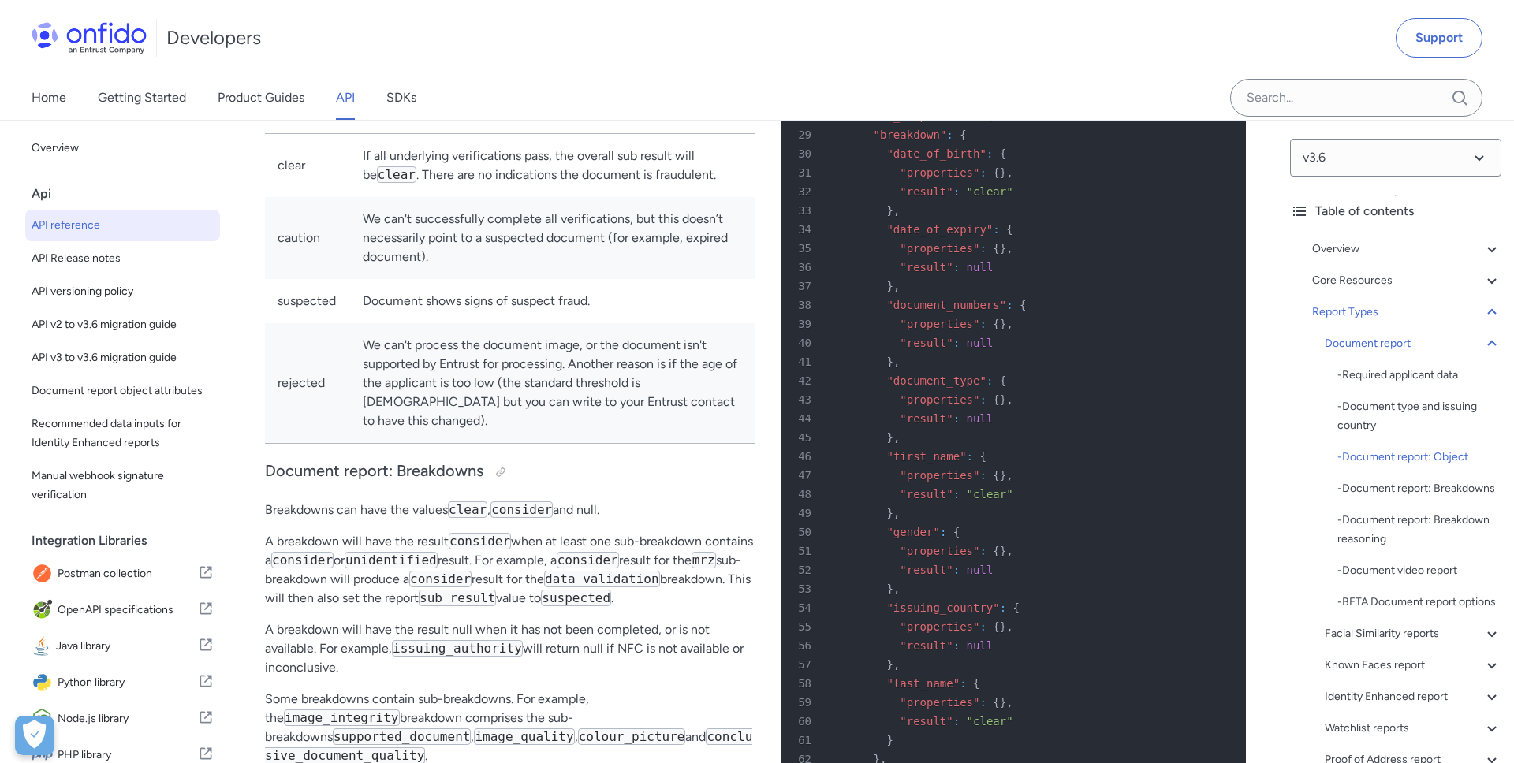
click at [920, 122] on span ""data_comparison"" at bounding box center [916, 116] width 113 height 13
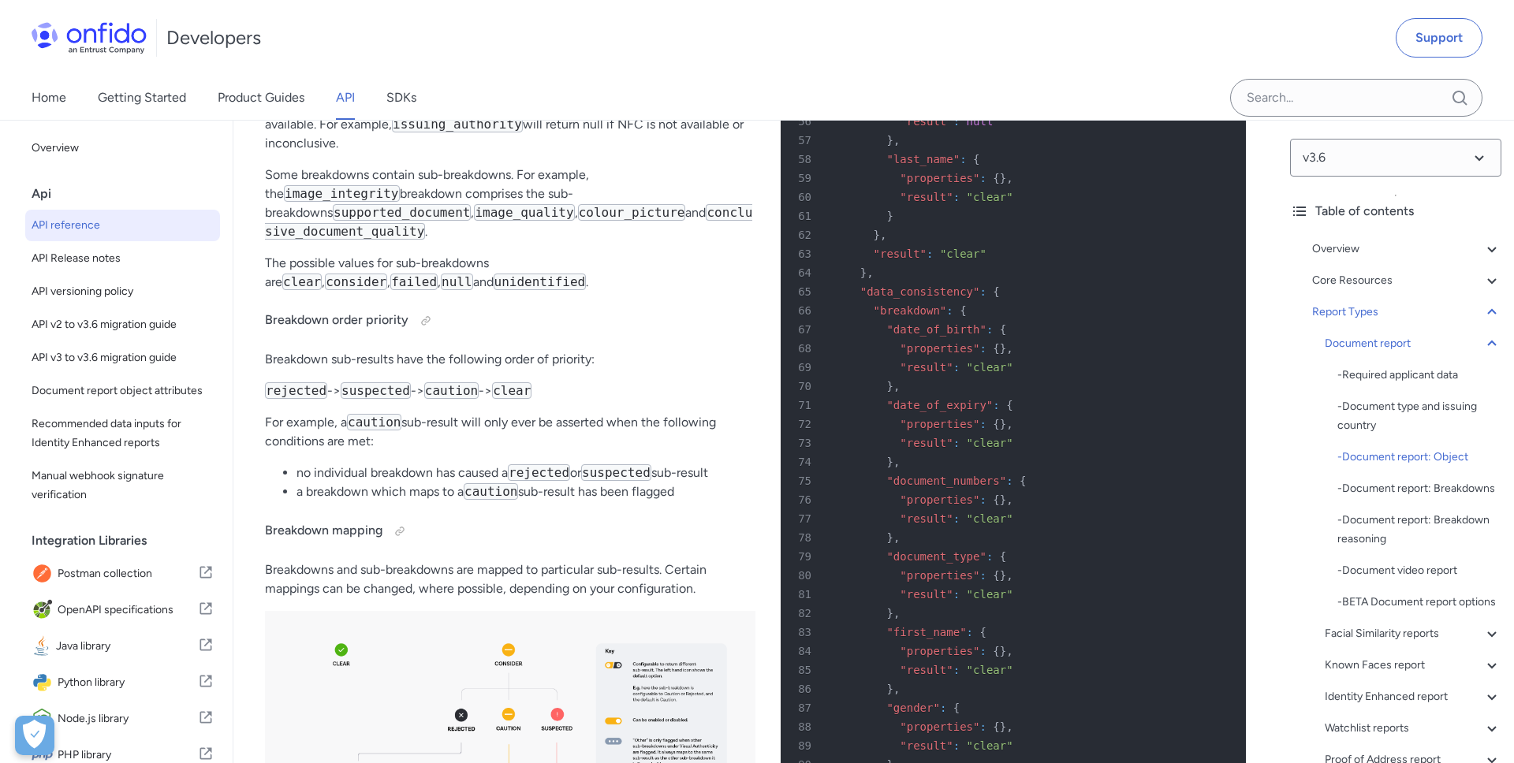
scroll to position [58098, 0]
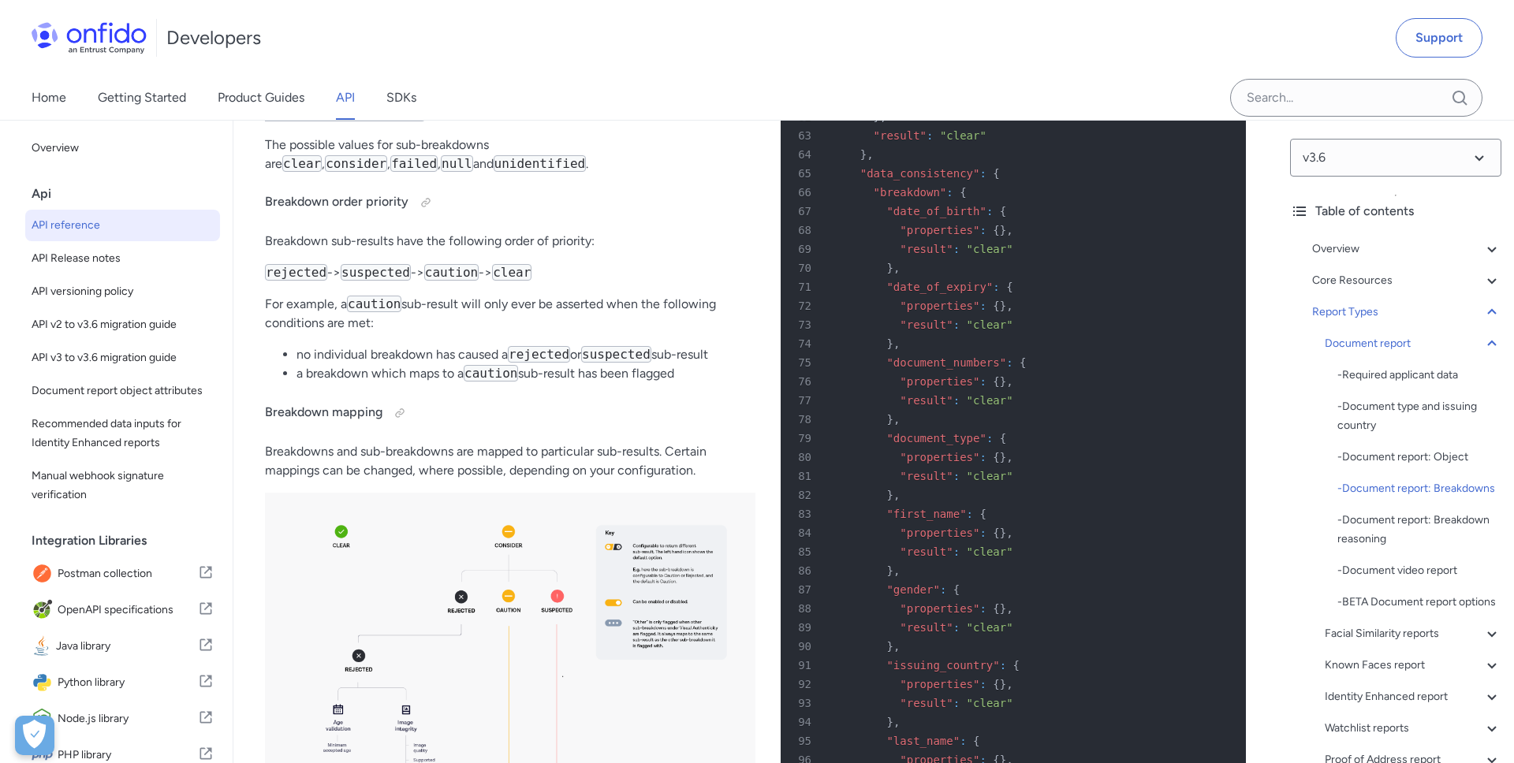
click at [914, 180] on span ""data_consistency"" at bounding box center [920, 173] width 120 height 13
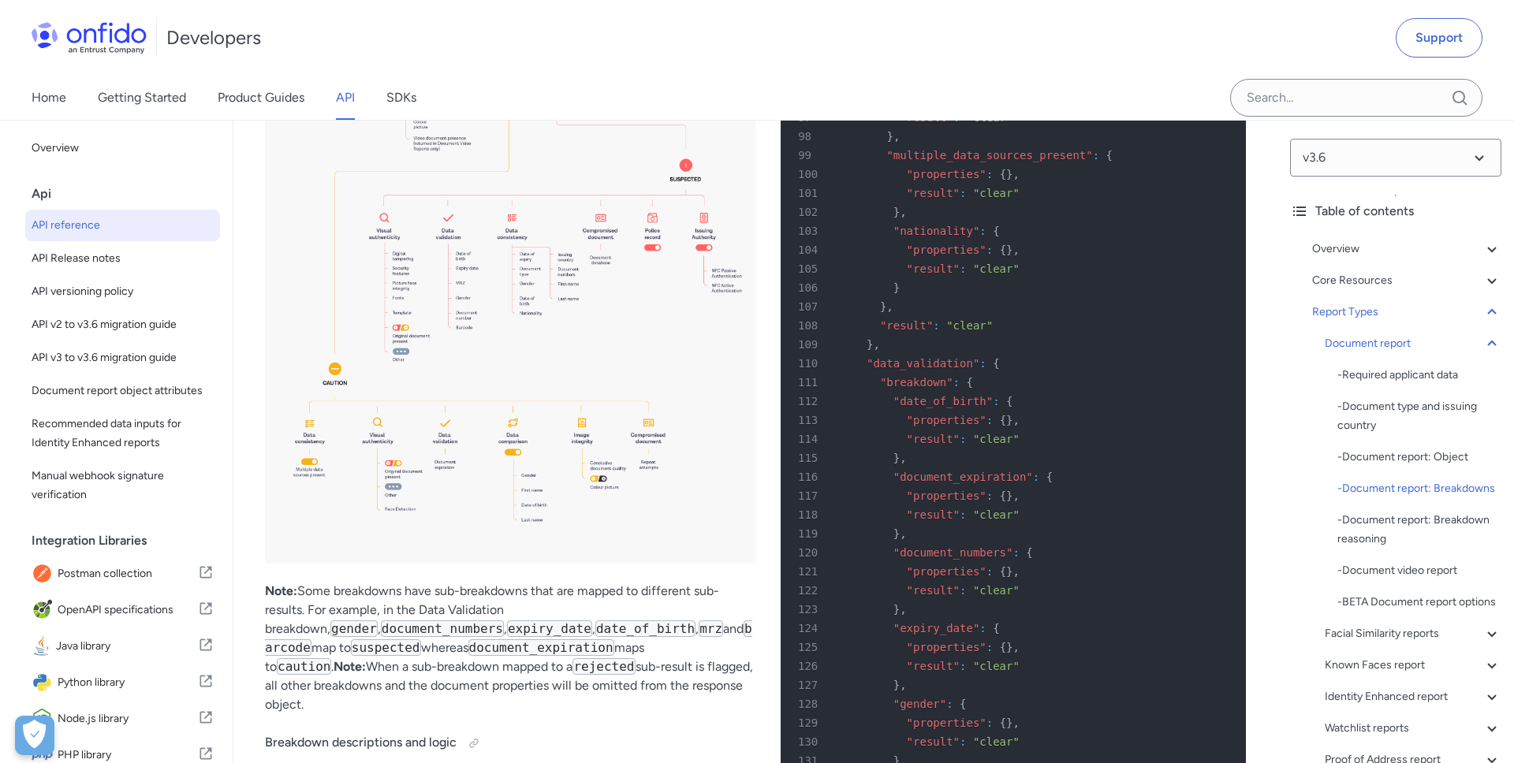
scroll to position [58999, 0]
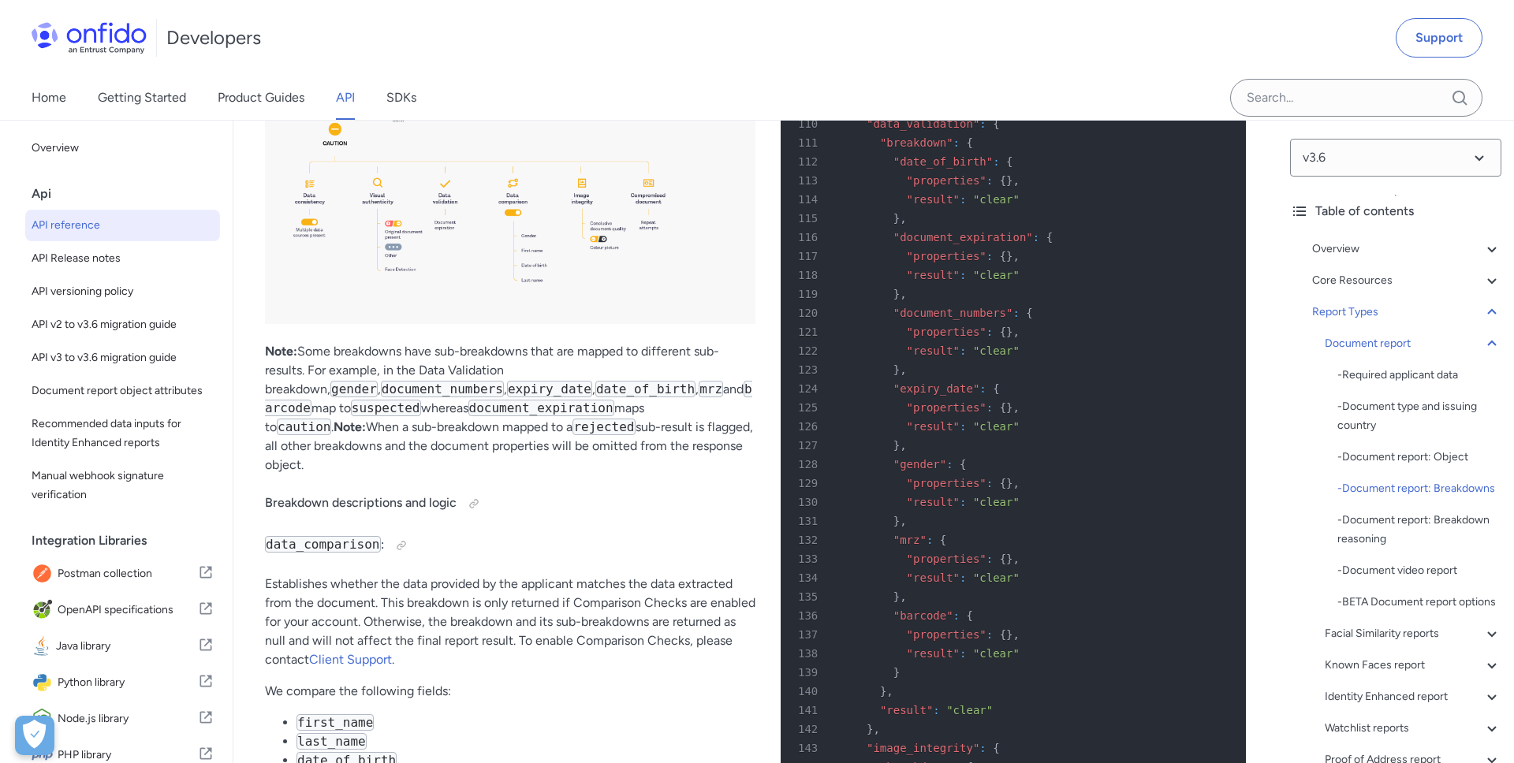
click at [920, 130] on span ""data_validation"" at bounding box center [922, 123] width 113 height 13
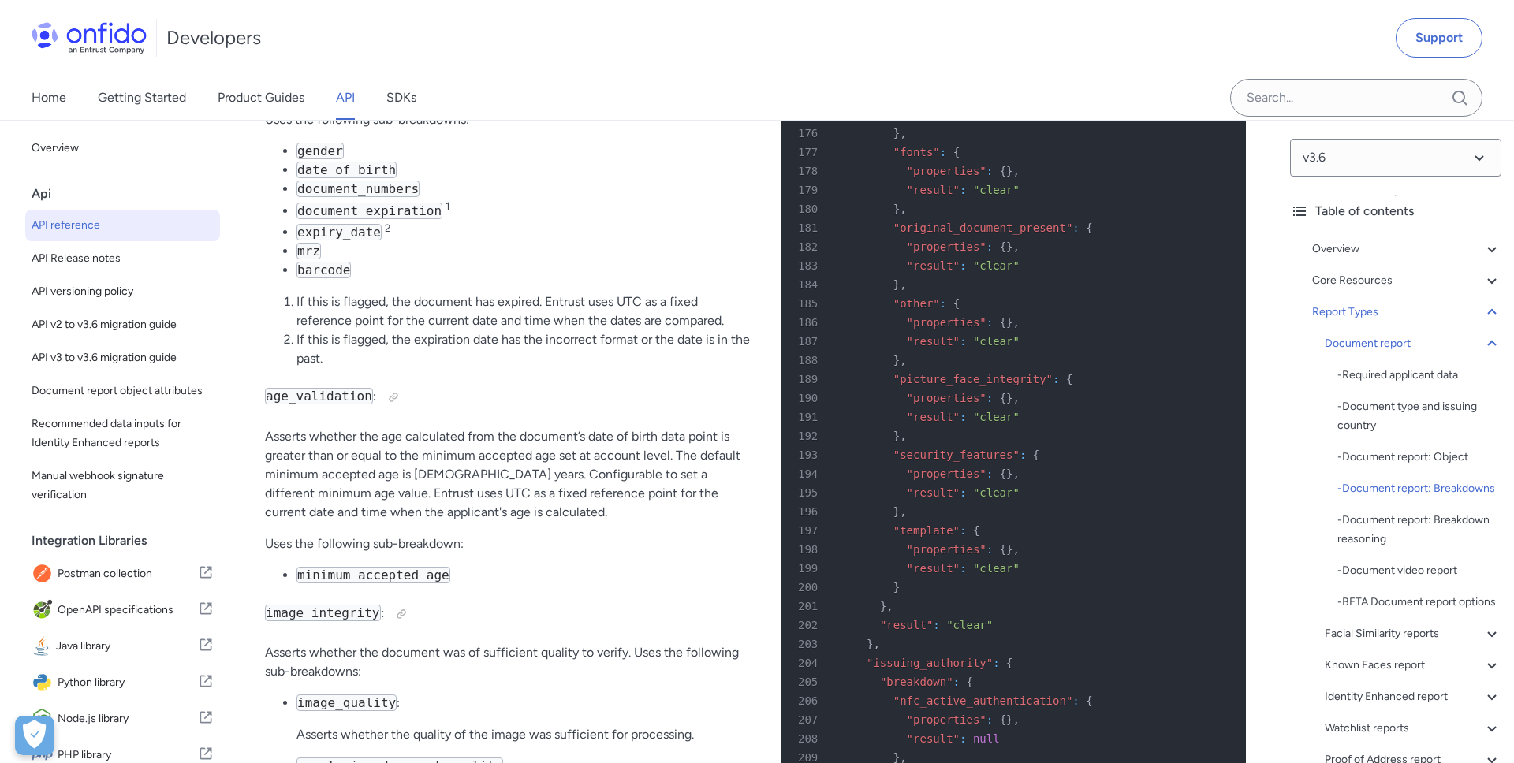
scroll to position [60237, 0]
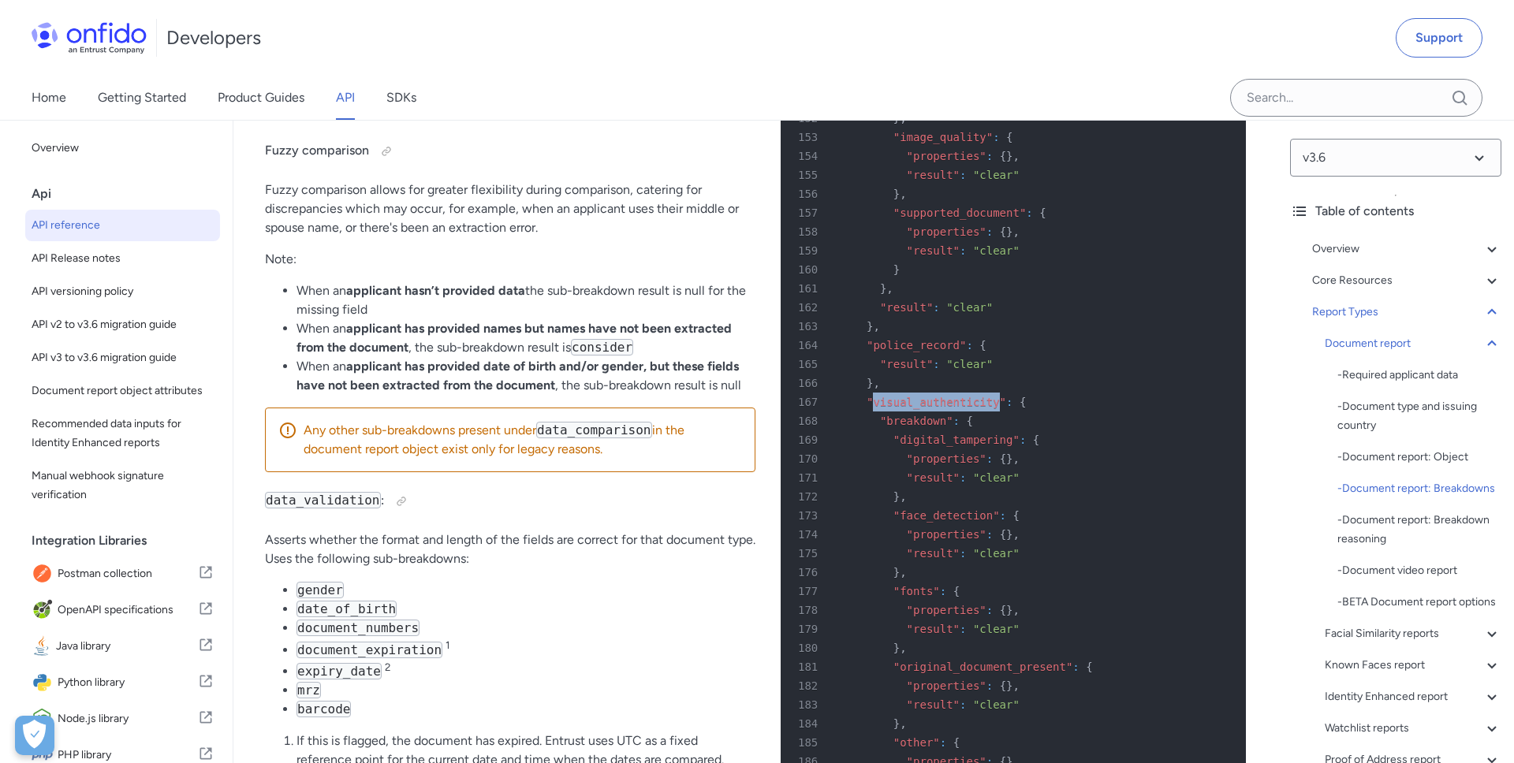
copy span "image_integrity"
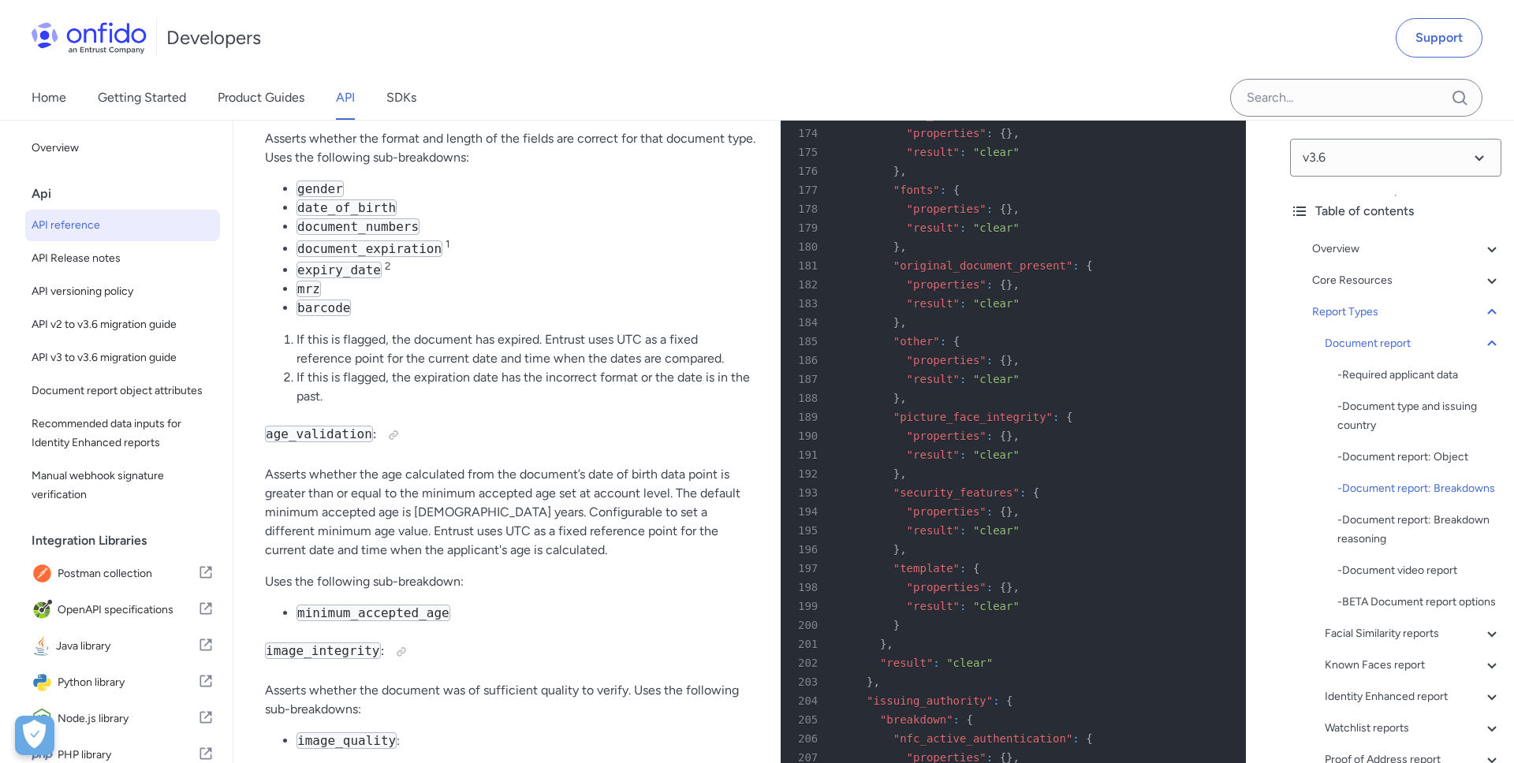
scroll to position [60197, 0]
click at [937, 10] on span ""visual_authenticity"" at bounding box center [936, 4] width 140 height 13
copy span "visual_authenticity"
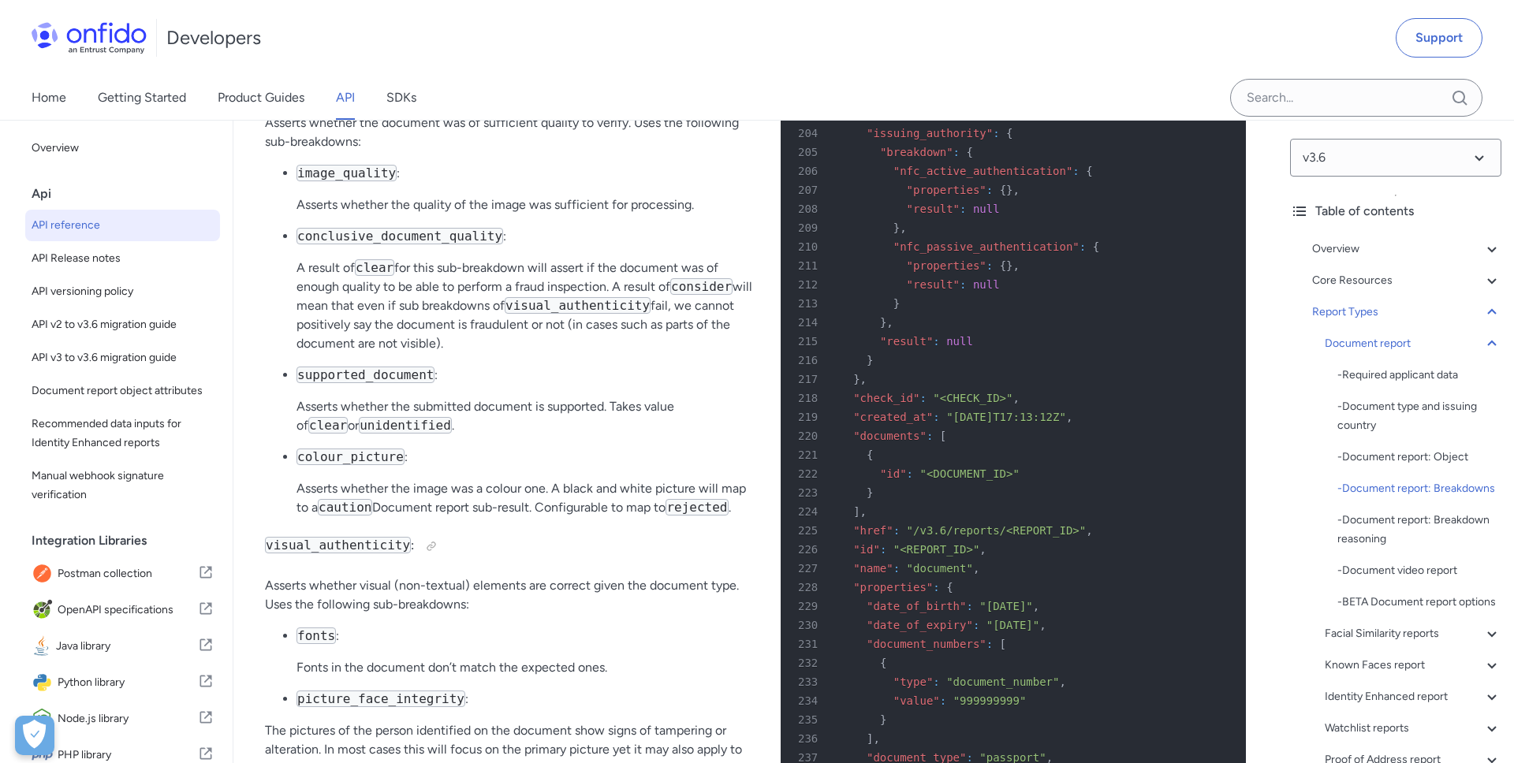
scroll to position [60791, 0]
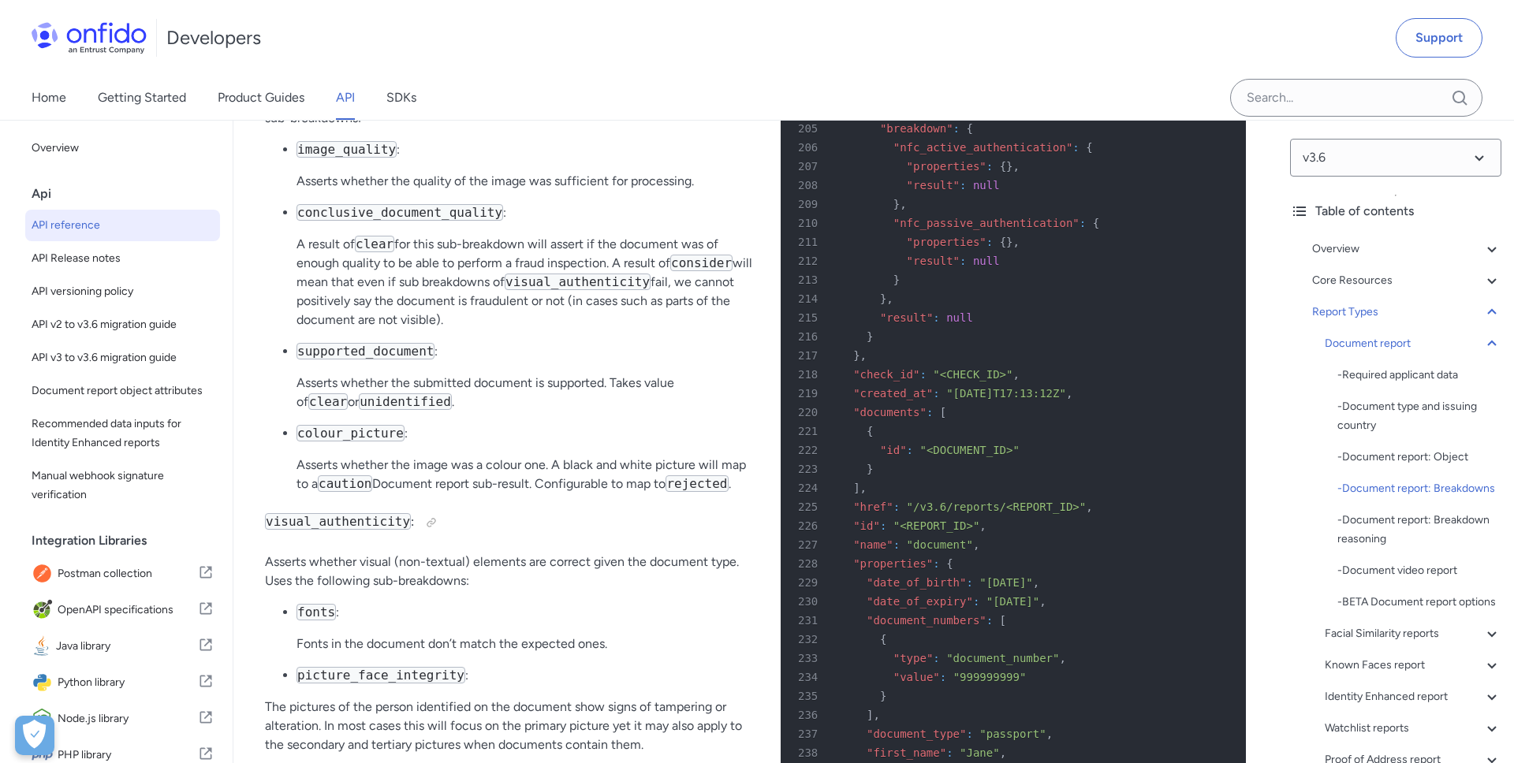
click at [947, 116] on span ""issuing_authority"" at bounding box center [929, 109] width 126 height 13
copy span "issuing_authority"
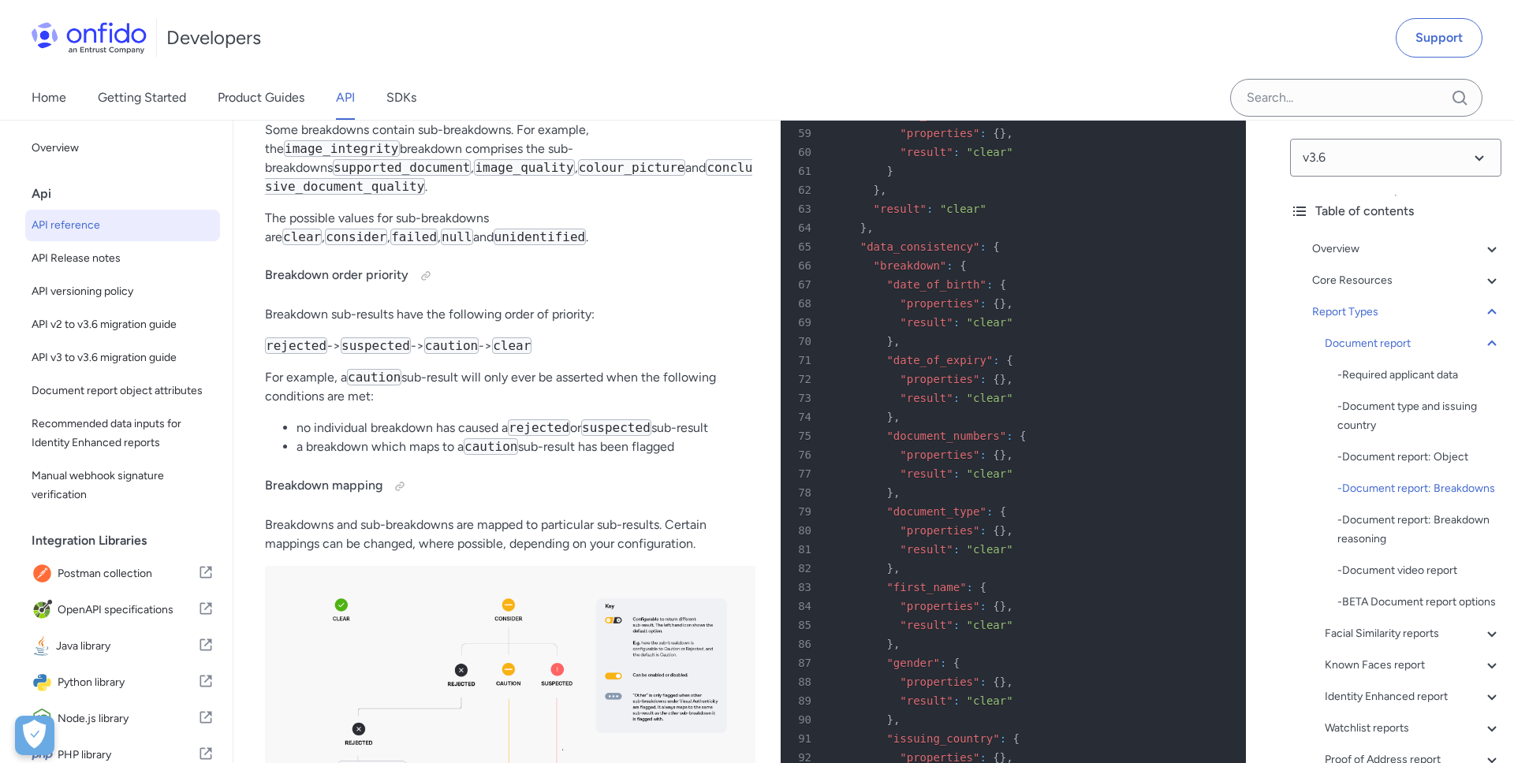
scroll to position [62802, 0]
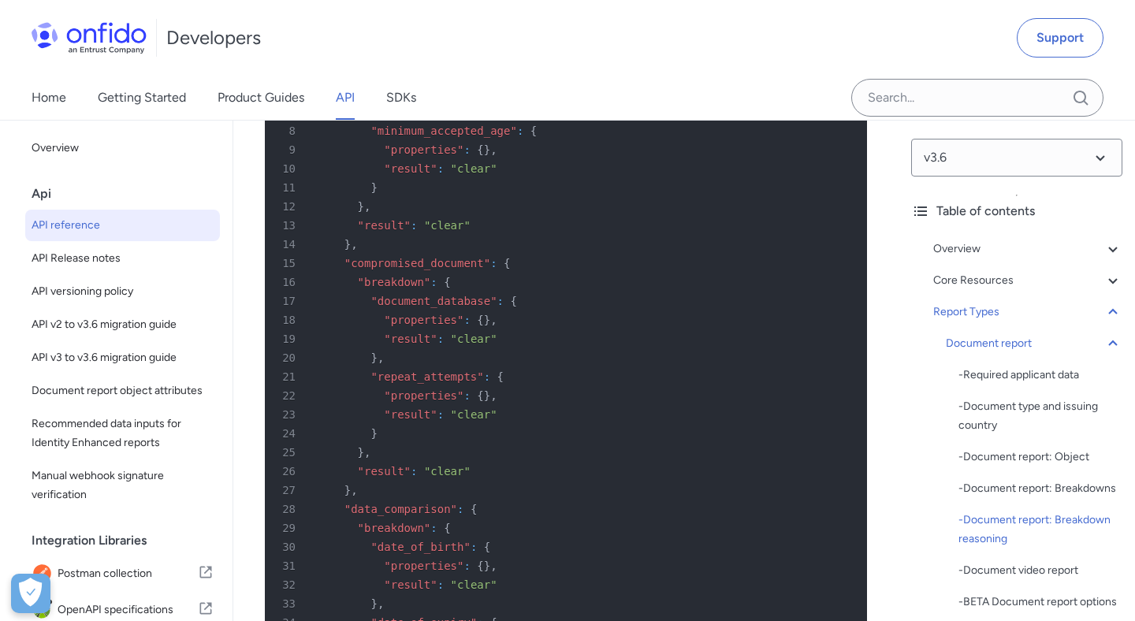
scroll to position [80700, 0]
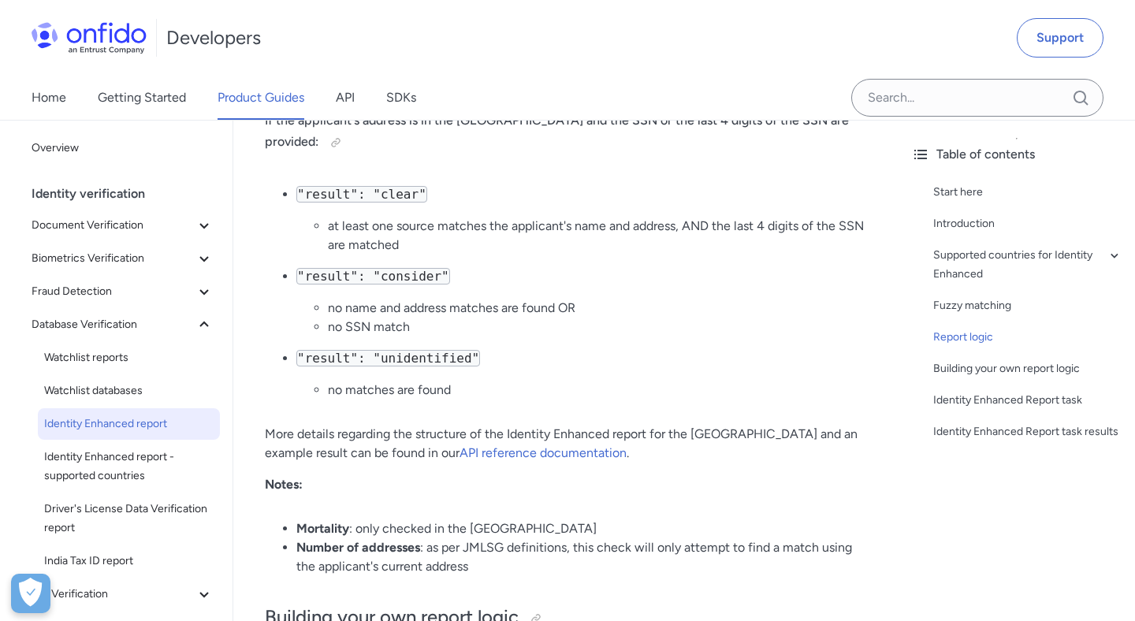
scroll to position [2911, 0]
